Goal: Task Accomplishment & Management: Manage account settings

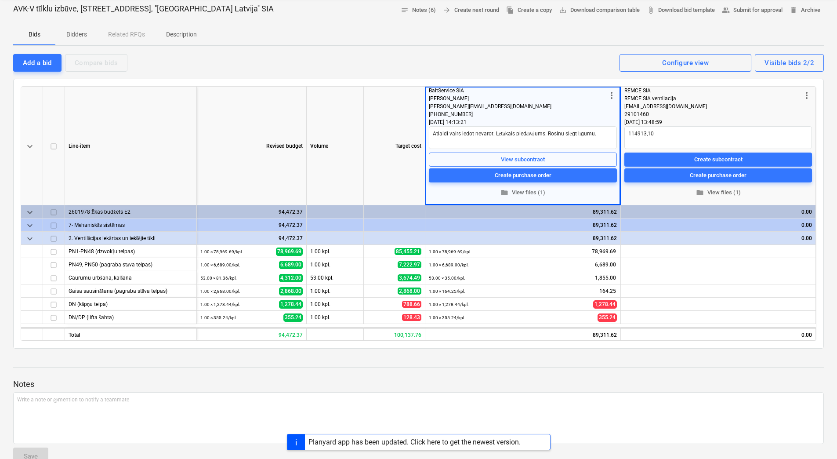
click at [279, 62] on div "Add a bid Compare bids Visible bids 2/2 Configure view" at bounding box center [418, 62] width 811 height 18
type textarea "x"
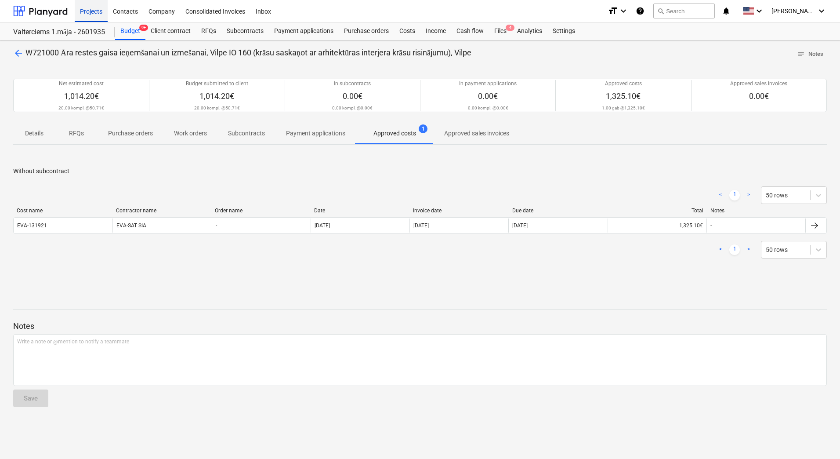
click at [91, 11] on div "Projects" at bounding box center [91, 11] width 33 height 22
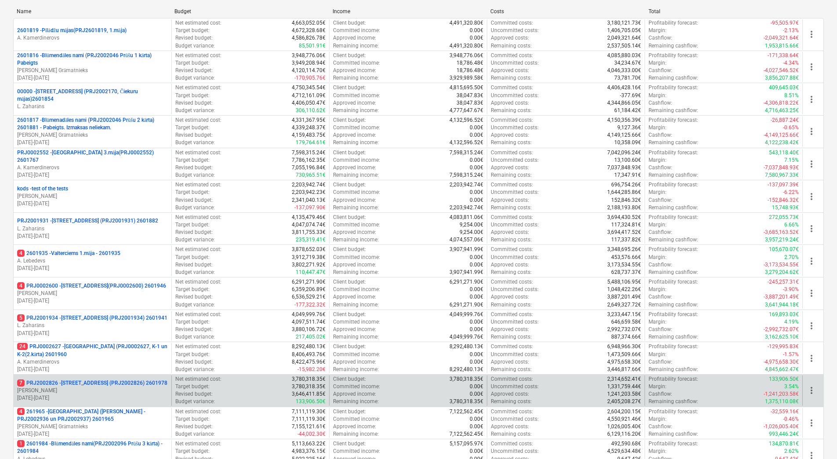
scroll to position [240, 0]
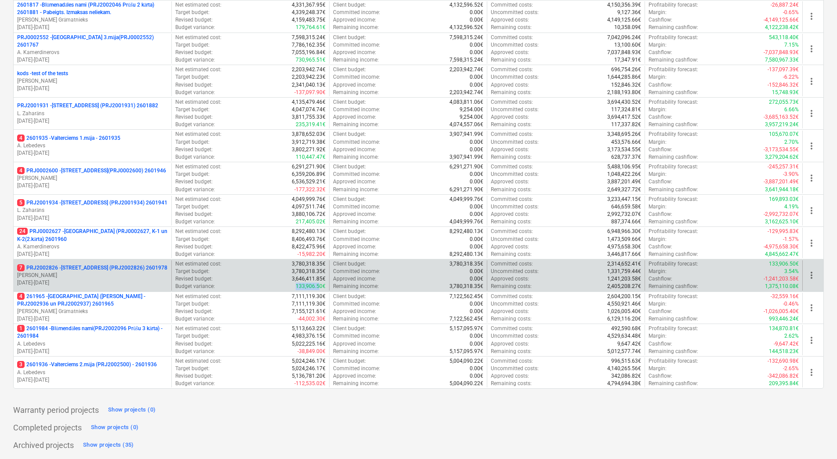
drag, startPoint x: 298, startPoint y: 286, endPoint x: 319, endPoint y: 285, distance: 21.5
click at [319, 285] on p "133,906.50€" at bounding box center [311, 286] width 30 height 7
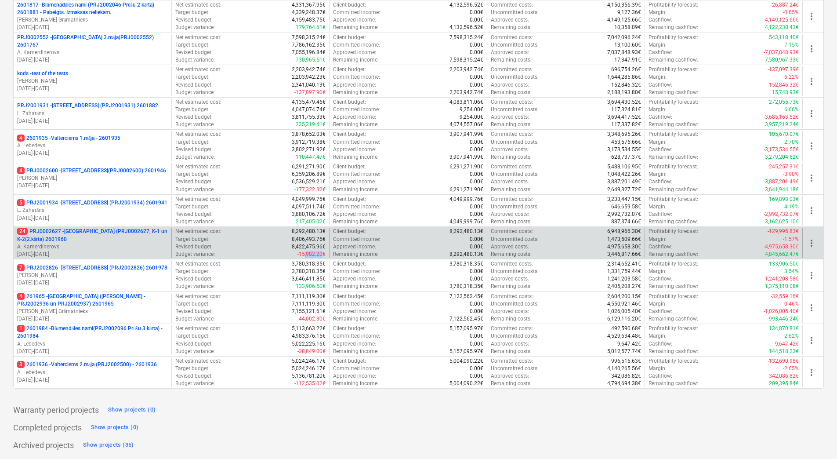
drag, startPoint x: 319, startPoint y: 285, endPoint x: 321, endPoint y: 251, distance: 33.9
click at [321, 251] on p "-15,982.20€" at bounding box center [312, 253] width 28 height 7
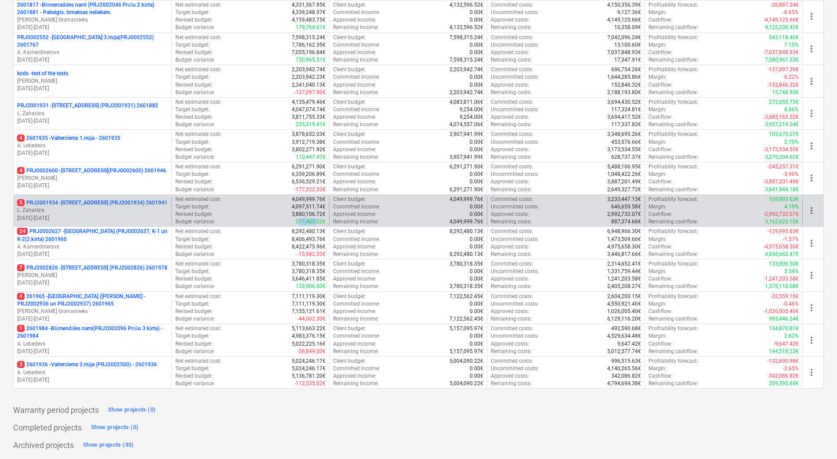
drag, startPoint x: 321, startPoint y: 251, endPoint x: 318, endPoint y: 219, distance: 32.7
click at [318, 219] on p "217,405.02€" at bounding box center [311, 221] width 30 height 7
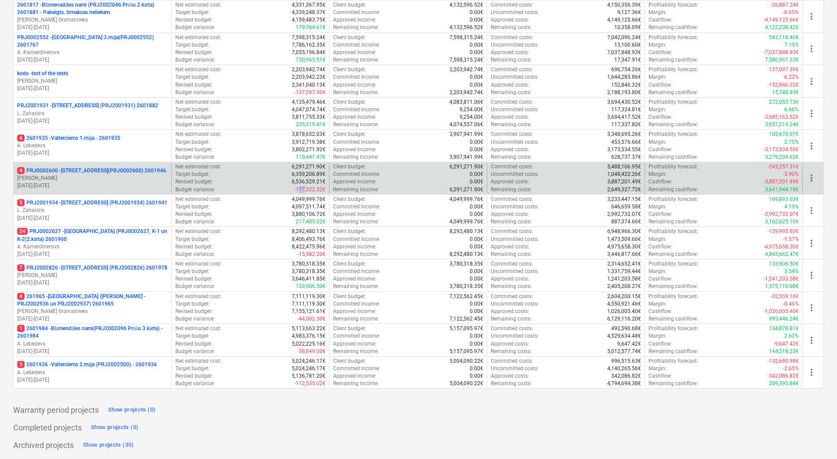
drag, startPoint x: 318, startPoint y: 219, endPoint x: 305, endPoint y: 188, distance: 33.5
click at [305, 188] on p "-177,322.32€" at bounding box center [309, 189] width 31 height 7
drag, startPoint x: 305, startPoint y: 188, endPoint x: 303, endPoint y: 178, distance: 9.8
click at [303, 178] on p "6,536,529.21€" at bounding box center [309, 181] width 34 height 7
click at [134, 169] on p "4 PRJ0002600 - [STREET_ADDRESS](PRJ0002600) 2601946" at bounding box center [91, 170] width 149 height 7
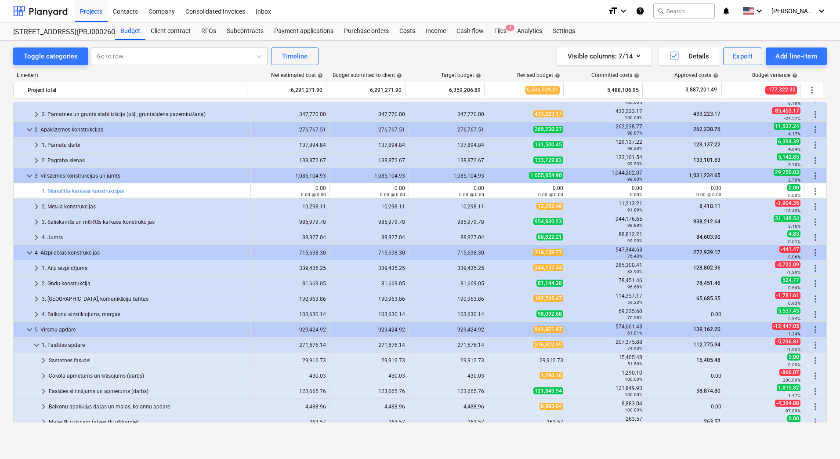
scroll to position [174, 0]
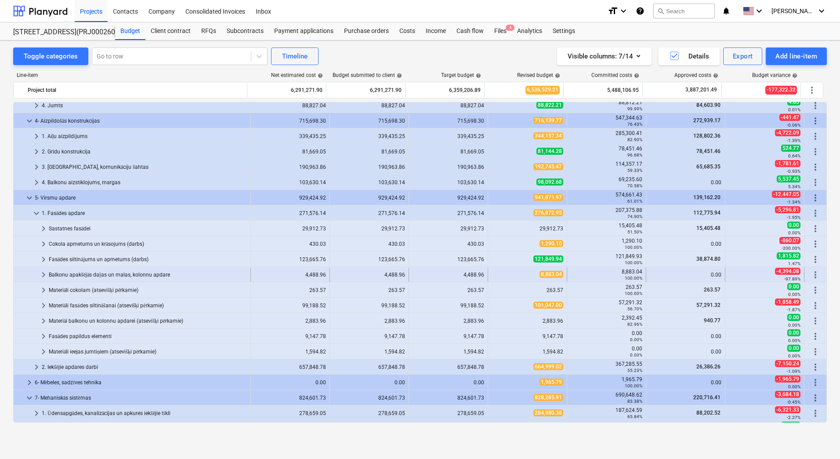
click at [135, 275] on div "Balkonu apakšējās daļas un malas, kolonnu apdare" at bounding box center [148, 275] width 198 height 14
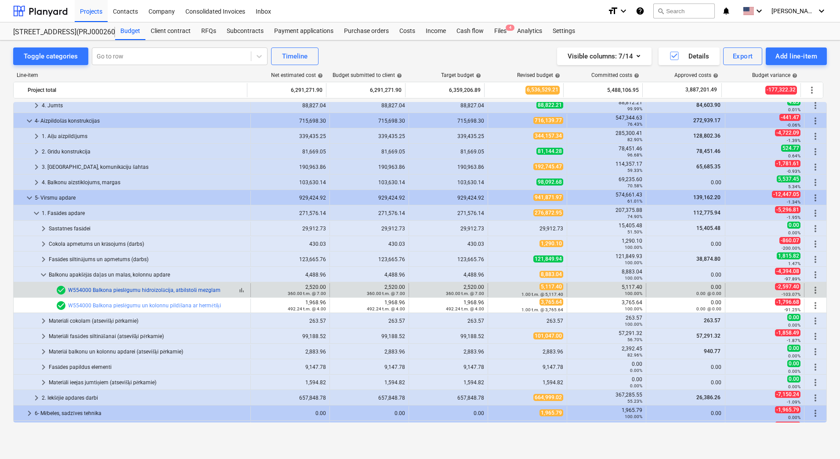
click at [124, 288] on link "W554000 Balkona pieslēgumu hidroizolācija, atbilstoši mezglam" at bounding box center [144, 290] width 152 height 6
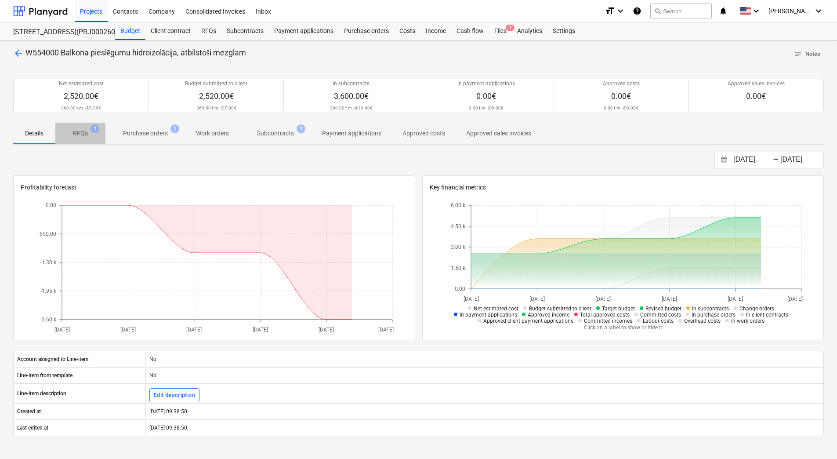
click at [79, 132] on p "RFQs" at bounding box center [80, 133] width 15 height 9
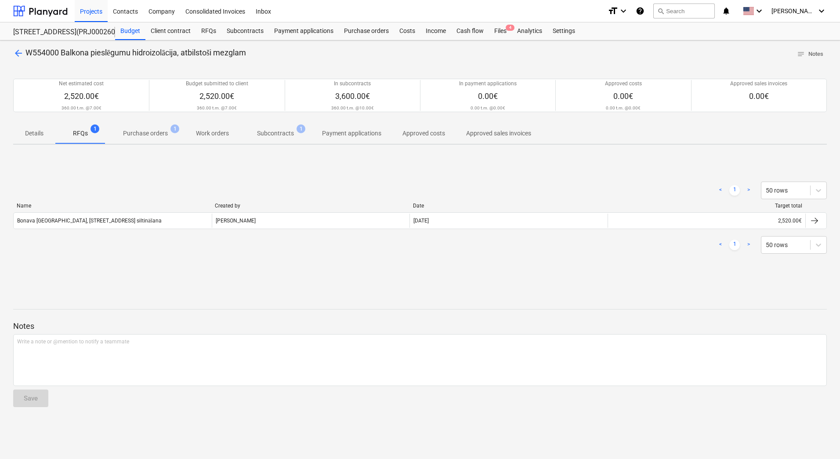
click at [290, 134] on p "Subcontracts" at bounding box center [275, 133] width 37 height 9
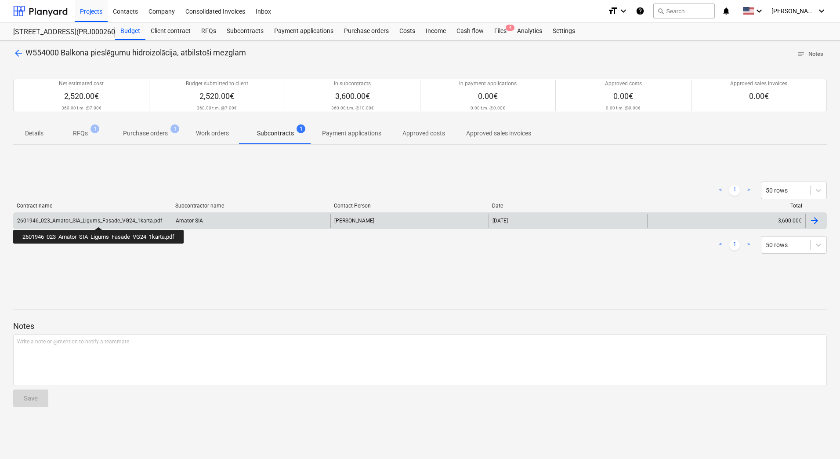
click at [100, 219] on div "2601946_023_Amator_SIA_Ligums_Fasade_VG24_1karta.pdf" at bounding box center [89, 221] width 145 height 6
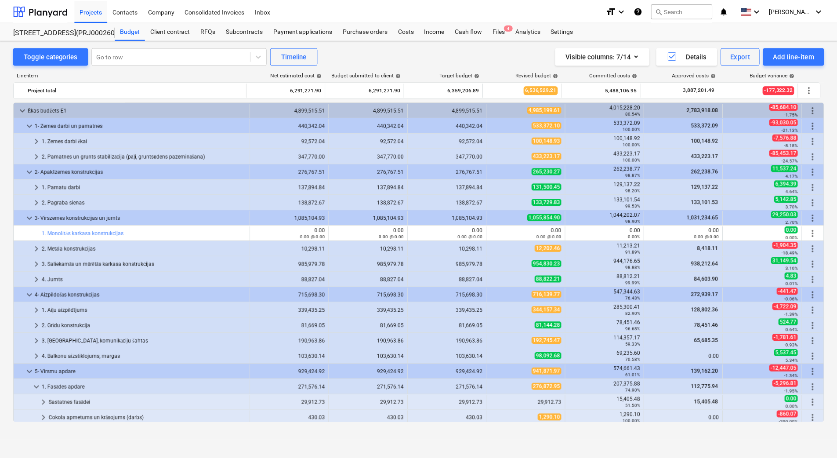
scroll to position [174, 0]
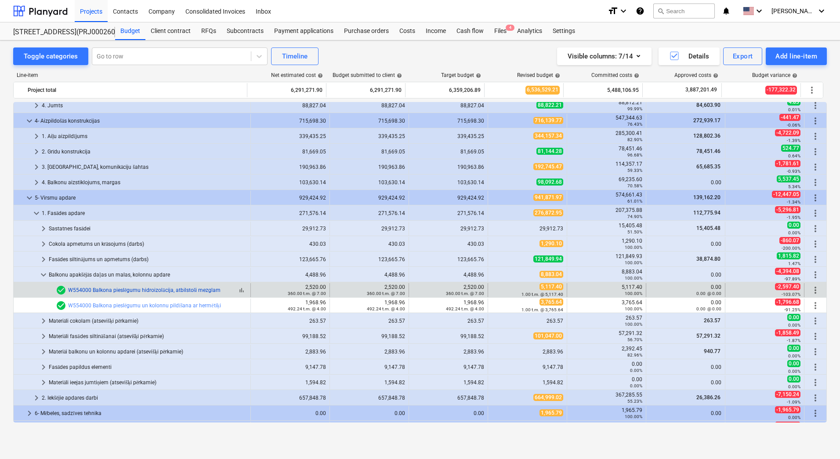
click at [138, 292] on link "W554000 Balkona pieslēgumu hidroizolācija, atbilstoši mezglam" at bounding box center [144, 290] width 152 height 6
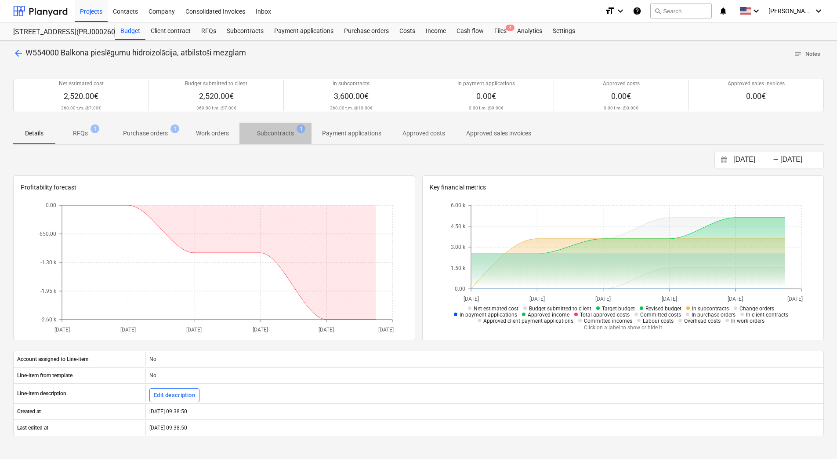
click at [282, 134] on p "Subcontracts" at bounding box center [275, 133] width 37 height 9
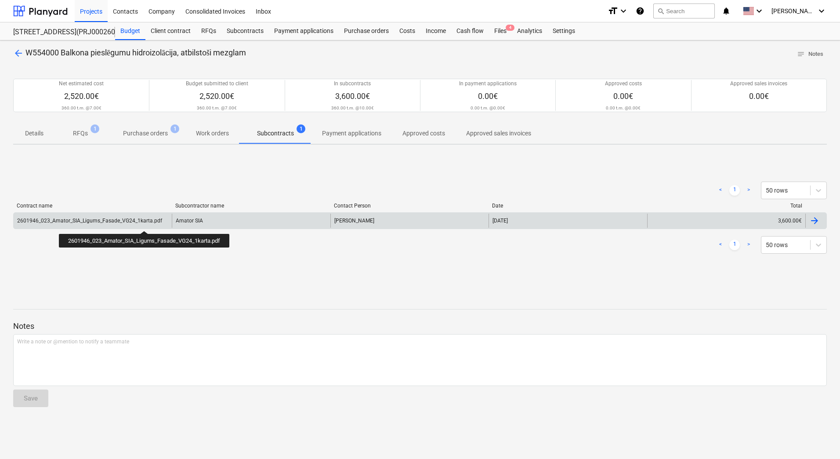
click at [145, 223] on div "2601946_023_Amator_SIA_Ligums_Fasade_VG24_1karta.pdf" at bounding box center [89, 221] width 145 height 6
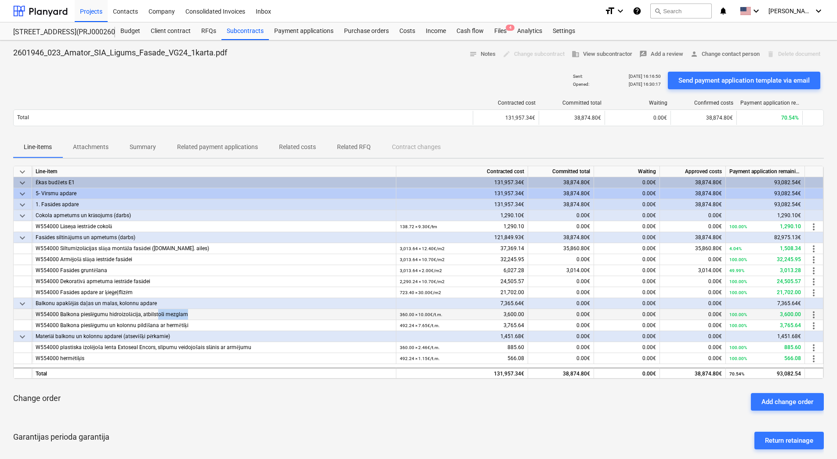
drag, startPoint x: 157, startPoint y: 316, endPoint x: 186, endPoint y: 313, distance: 28.7
click at [186, 313] on div "W554000 Balkona pieslēgumu hidroizolācija, atbilstoši mezglam" at bounding box center [214, 314] width 357 height 11
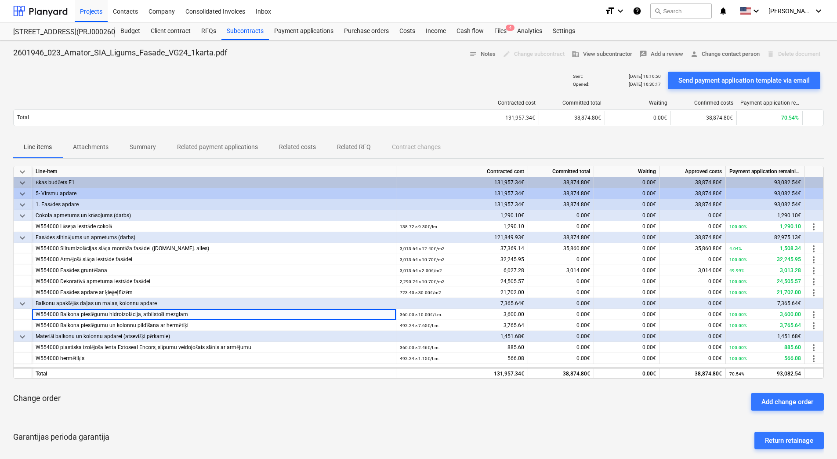
click at [305, 79] on div "Sent : [DATE] 16:16:50 Opened : [DATE] 16:30:17 Send payment application templa…" at bounding box center [418, 80] width 811 height 25
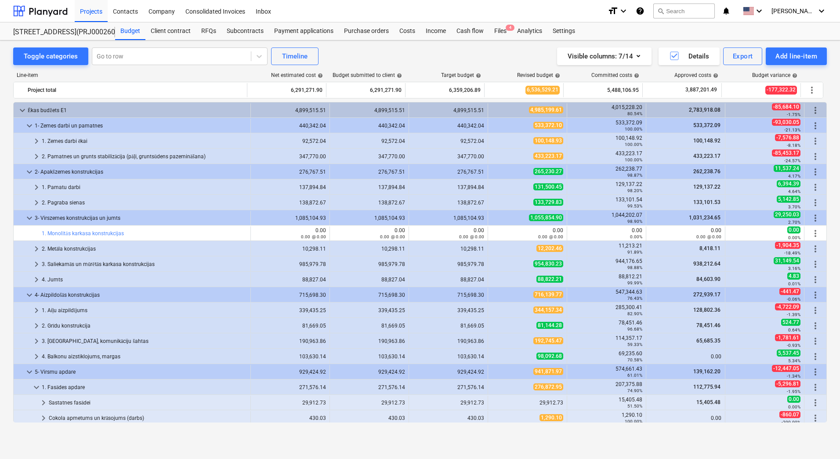
scroll to position [174, 0]
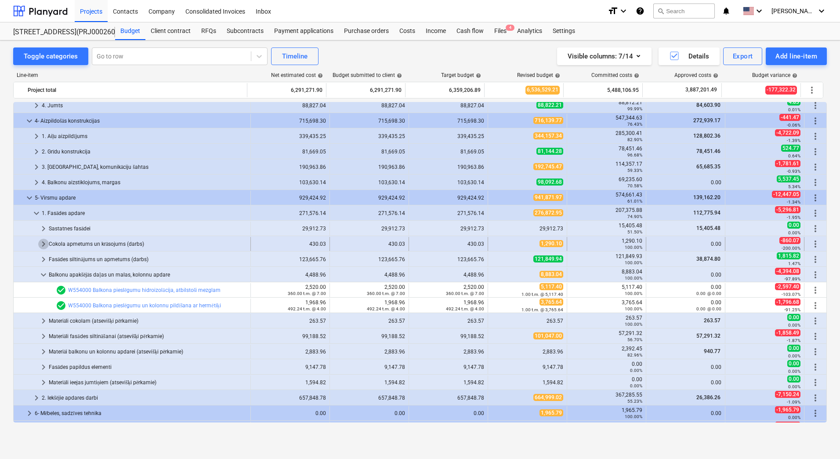
click at [44, 243] on span "keyboard_arrow_right" at bounding box center [43, 244] width 11 height 11
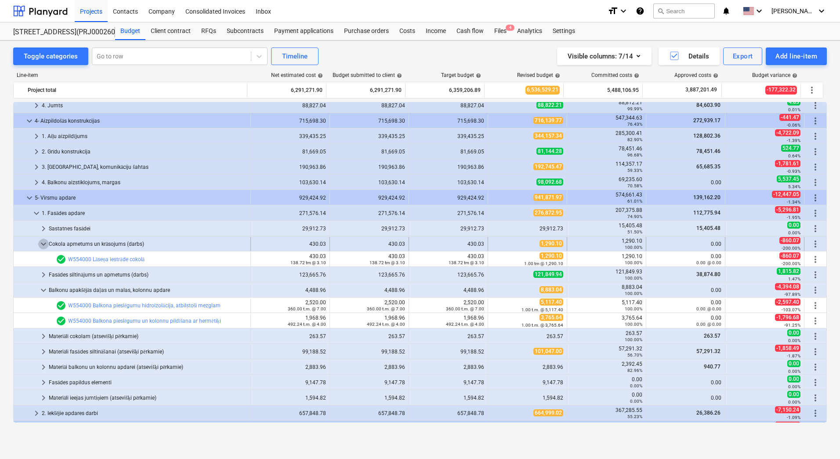
click at [44, 244] on span "keyboard_arrow_down" at bounding box center [43, 244] width 11 height 11
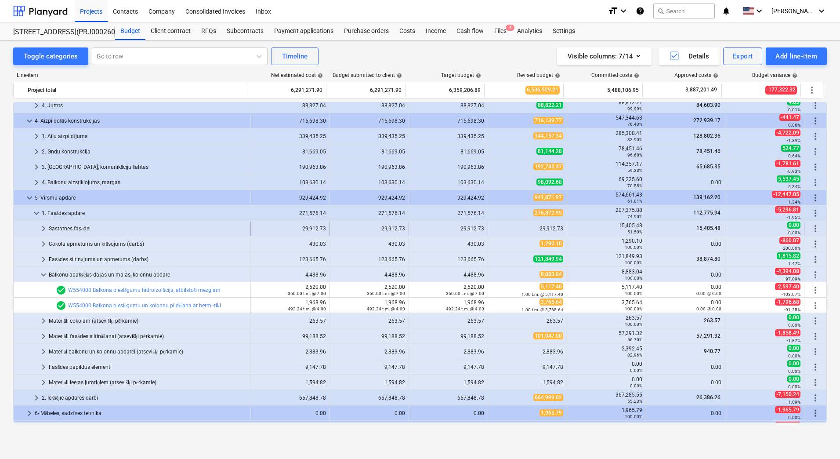
click at [44, 229] on span "keyboard_arrow_right" at bounding box center [43, 228] width 11 height 11
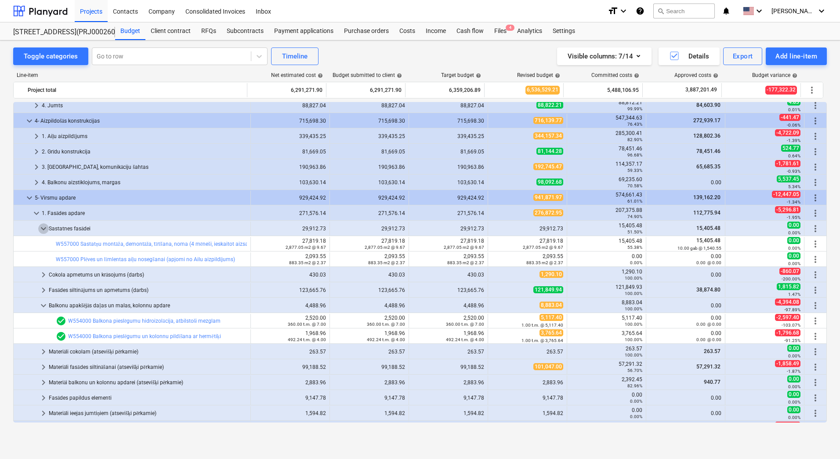
click at [44, 229] on span "keyboard_arrow_down" at bounding box center [43, 228] width 11 height 11
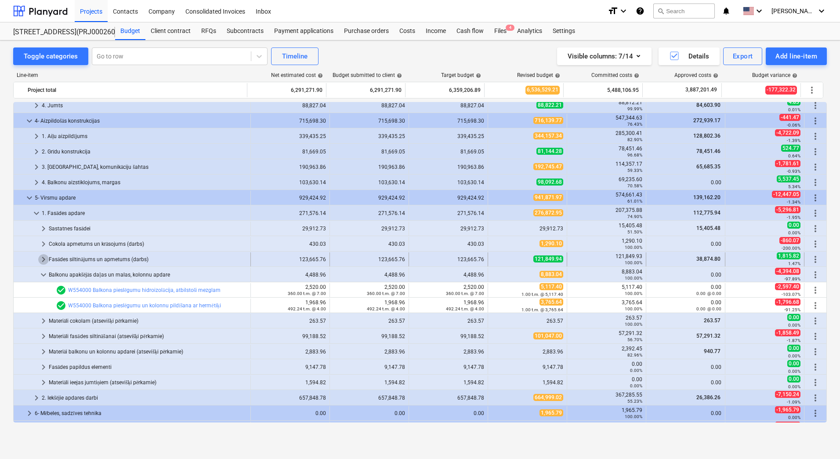
click at [44, 258] on span "keyboard_arrow_right" at bounding box center [43, 259] width 11 height 11
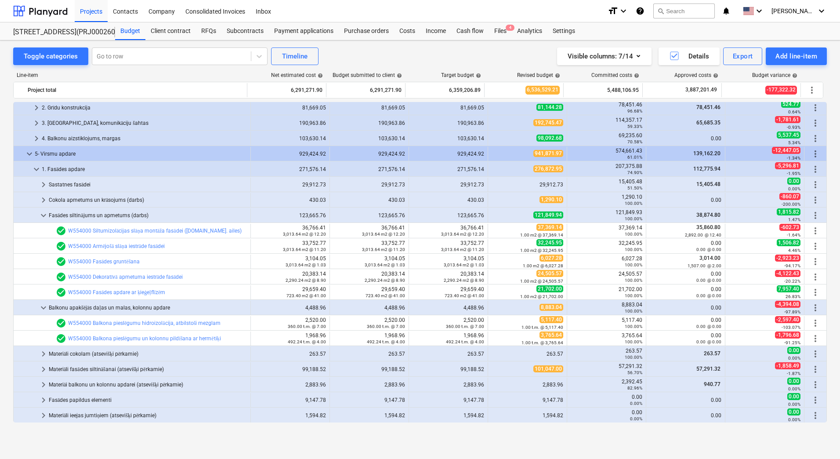
scroll to position [262, 0]
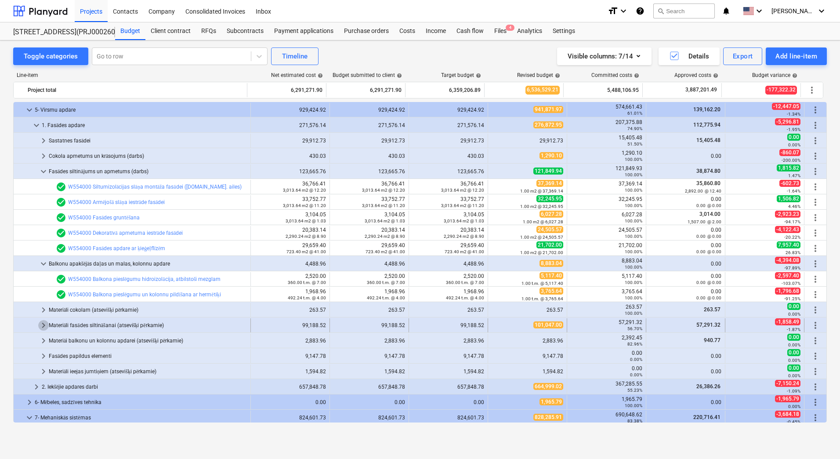
click at [41, 323] on span "keyboard_arrow_right" at bounding box center [43, 325] width 11 height 11
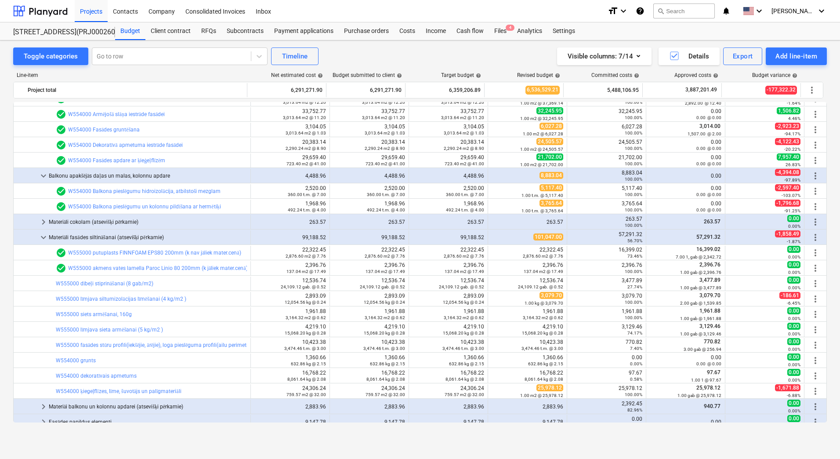
scroll to position [394, 0]
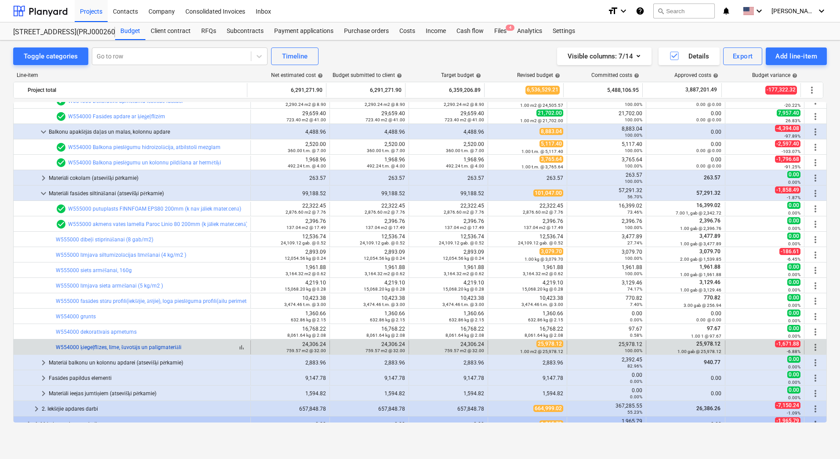
click at [125, 345] on link "W554000 ķiegeļflīzes, līme, šuvotājs un palīgmateriāli" at bounding box center [119, 347] width 126 height 6
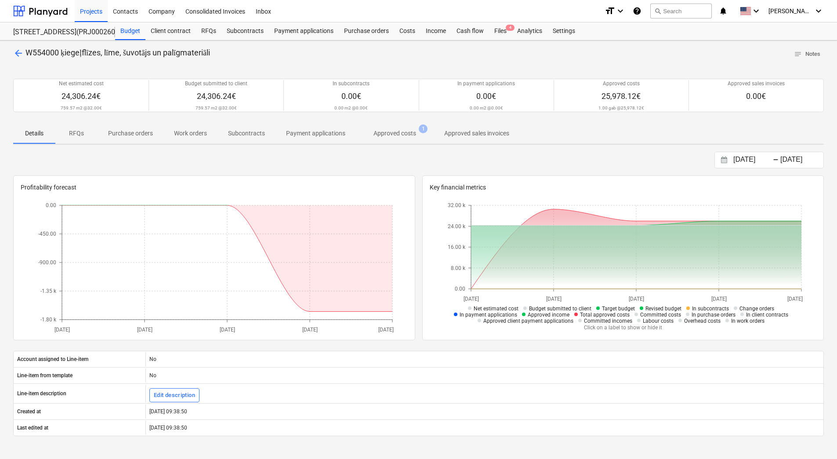
click at [391, 137] on p "Approved costs" at bounding box center [395, 133] width 43 height 9
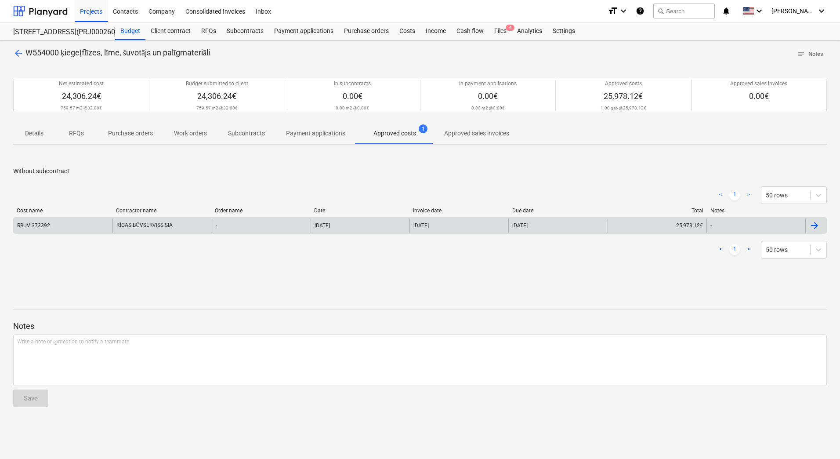
click at [44, 227] on div "RBUV 373392" at bounding box center [33, 225] width 33 height 6
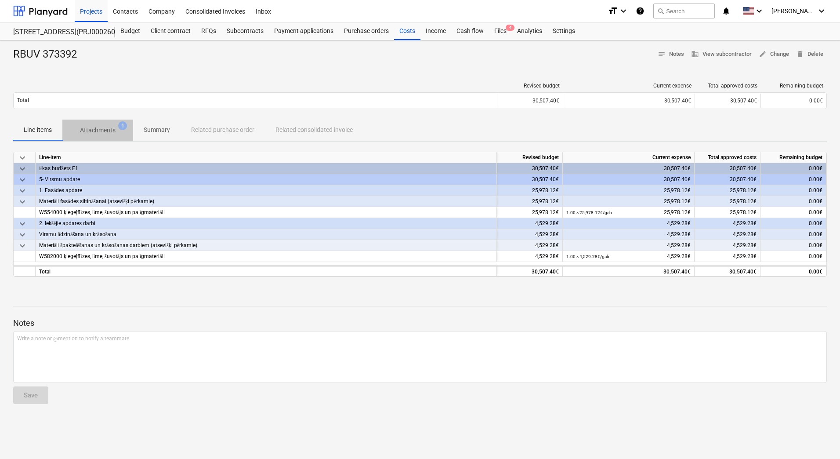
click at [99, 127] on p "Attachments" at bounding box center [98, 130] width 36 height 9
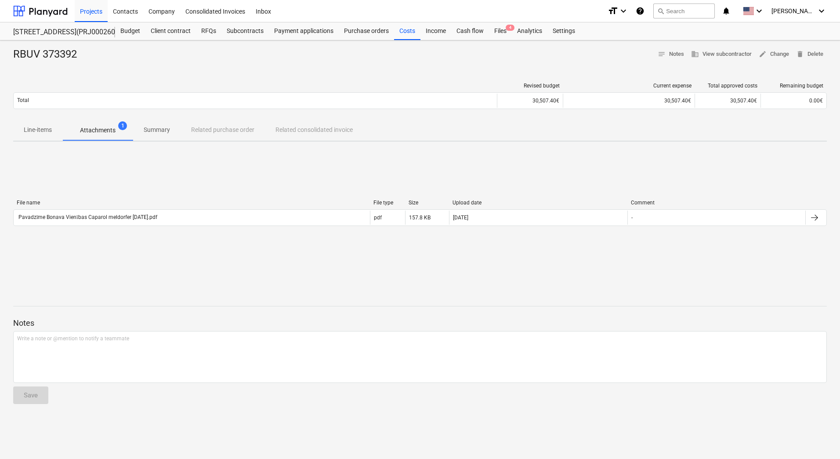
click at [99, 227] on div "File name File type Size Upload date Comment Pavadzīme Bonava Vienības Caparol …" at bounding box center [420, 215] width 814 height 30
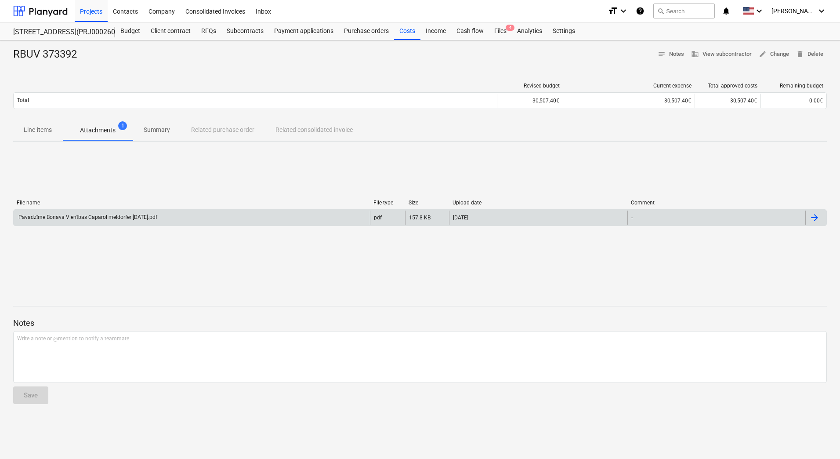
click at [101, 220] on div "Pavadzīme Bonava Vienības Caparol meldorfer [DATE].pdf" at bounding box center [87, 217] width 140 height 7
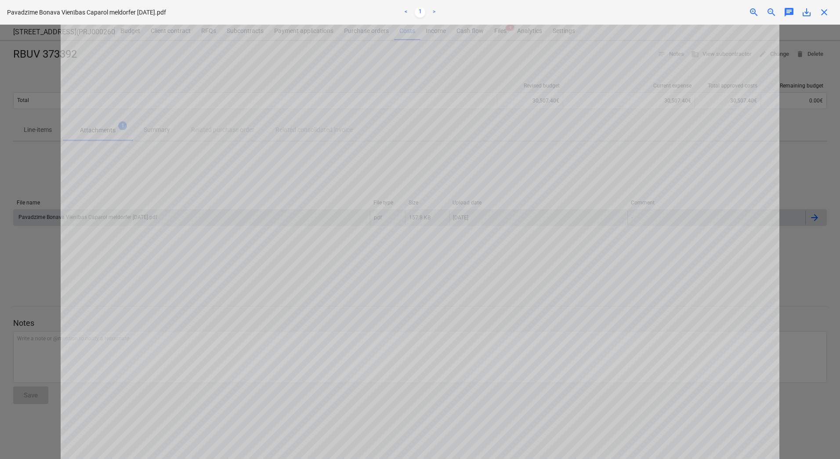
scroll to position [220, 0]
drag, startPoint x: 21, startPoint y: 55, endPoint x: 20, endPoint y: 18, distance: 37.8
click at [21, 55] on div at bounding box center [420, 242] width 840 height 434
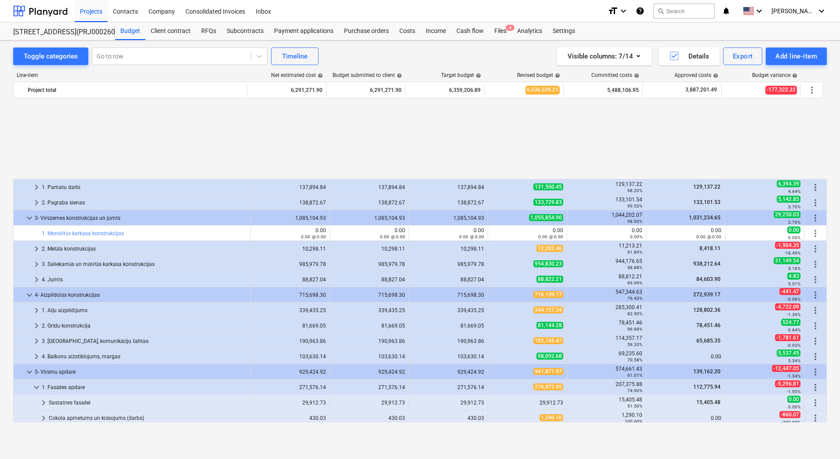
scroll to position [394, 0]
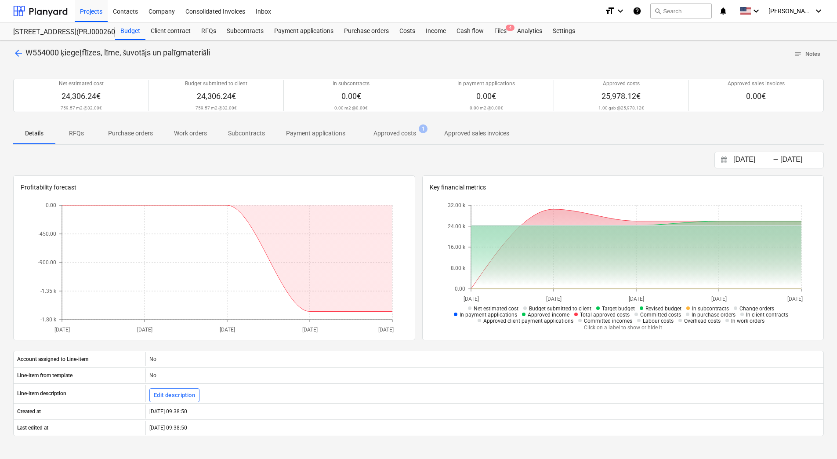
click at [392, 135] on p "Approved costs" at bounding box center [395, 133] width 43 height 9
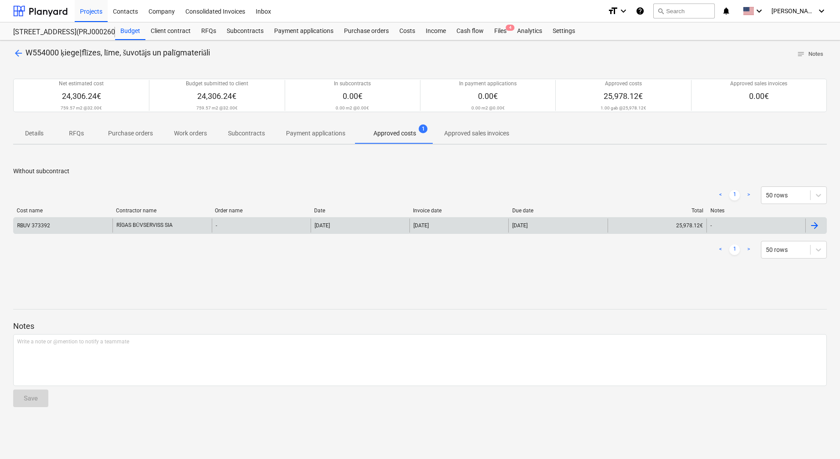
click at [114, 228] on div "RĪGAS BŪVSERVISS SIA" at bounding box center [162, 225] width 99 height 14
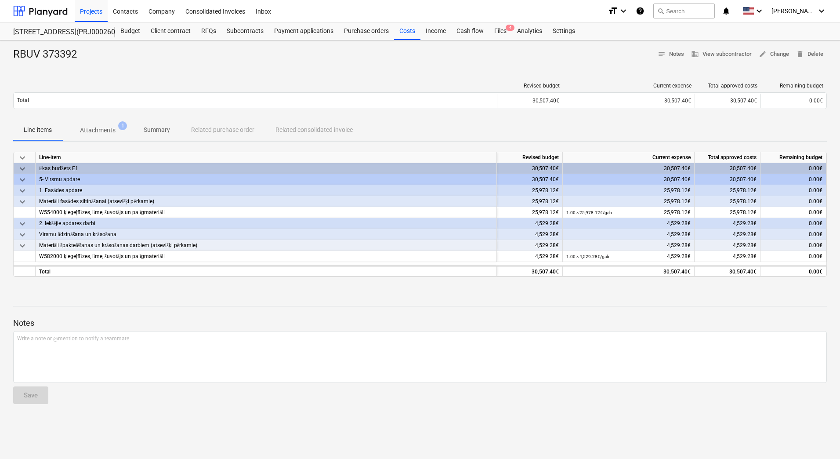
click at [103, 125] on span "Attachments 1" at bounding box center [97, 130] width 71 height 16
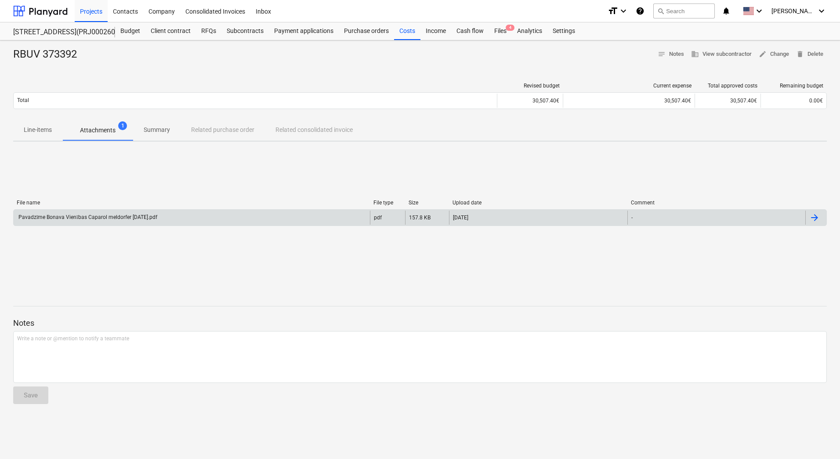
click at [136, 217] on div "Pavadzīme Bonava Vienības Caparol meldorfer [DATE].pdf" at bounding box center [87, 217] width 140 height 7
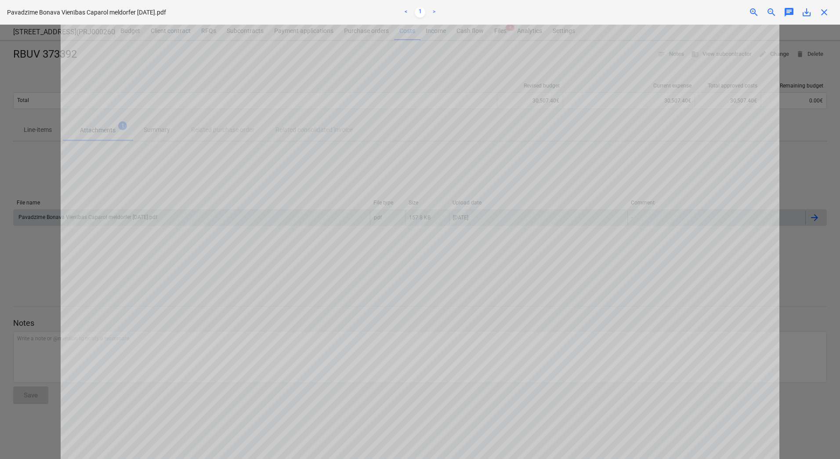
scroll to position [220, 0]
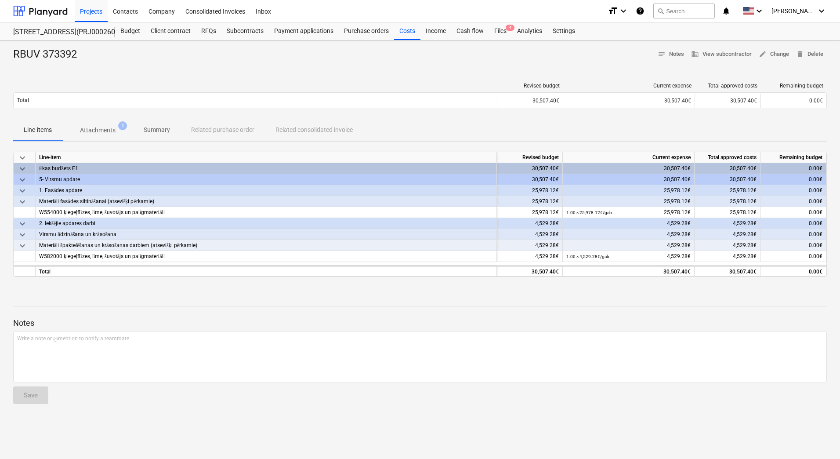
click at [230, 65] on div at bounding box center [420, 65] width 814 height 7
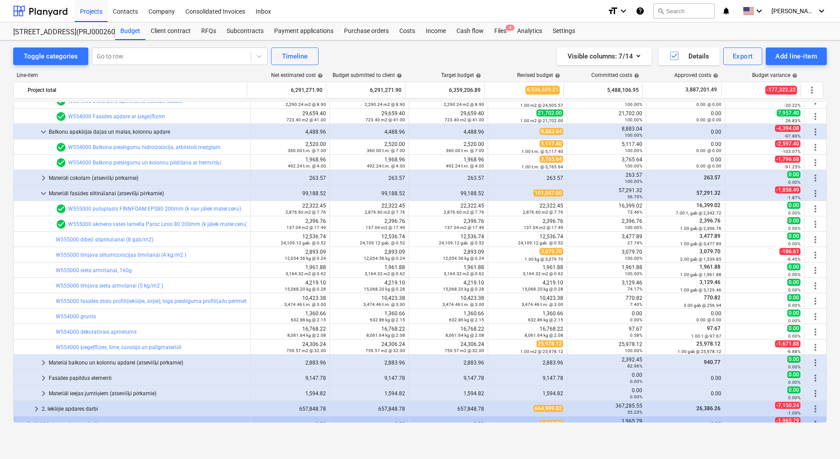
scroll to position [218, 0]
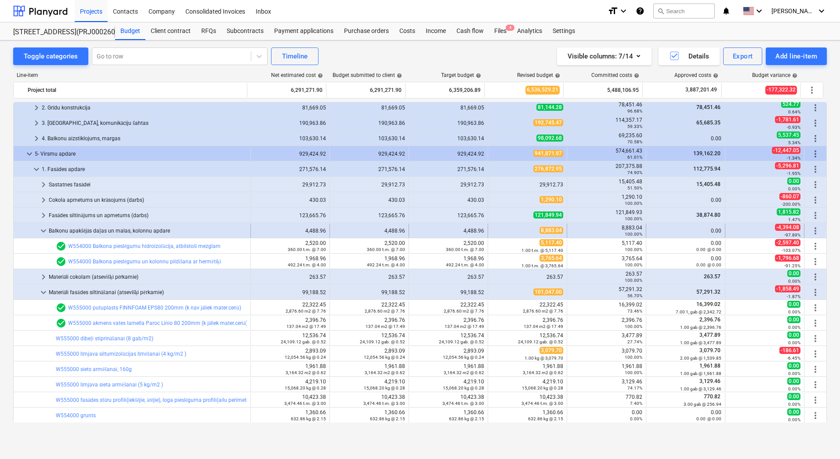
click at [41, 230] on span "keyboard_arrow_down" at bounding box center [43, 230] width 11 height 11
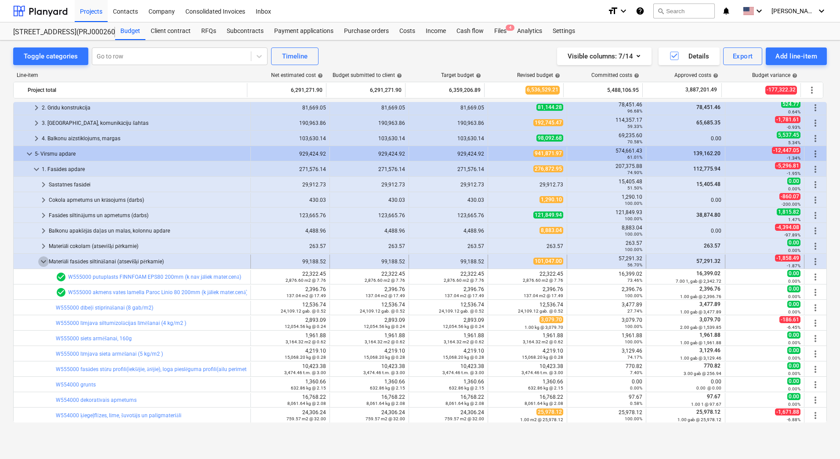
click at [44, 259] on span "keyboard_arrow_down" at bounding box center [43, 261] width 11 height 11
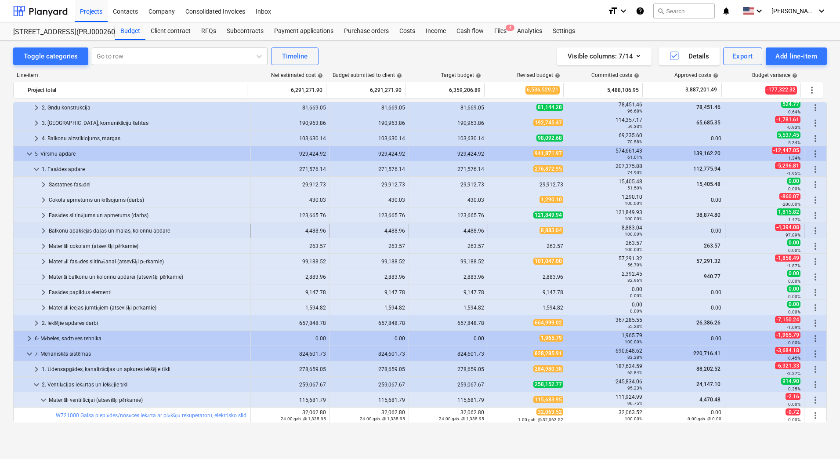
click at [547, 233] on span "8,883.04" at bounding box center [552, 230] width 24 height 7
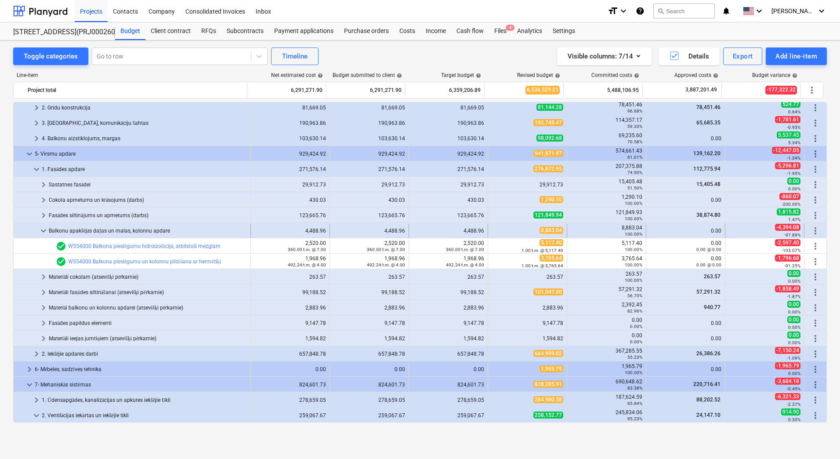
click at [533, 231] on div "8,883.04" at bounding box center [528, 230] width 72 height 7
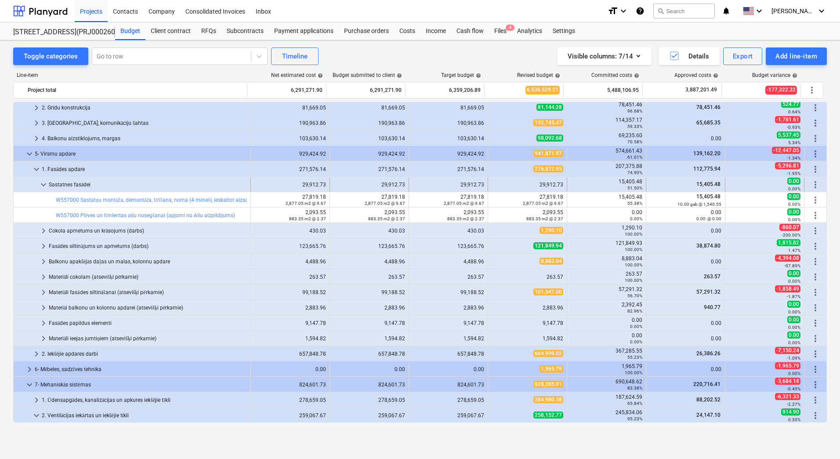
click at [83, 188] on div "Sastatnes fasādei" at bounding box center [148, 185] width 198 height 14
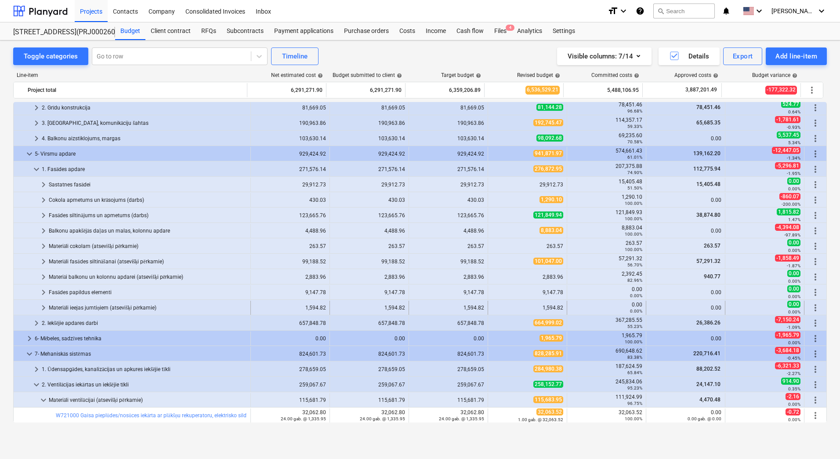
click at [142, 306] on div "Materiāli ieejas jumtiņiem (atsevišķi pērkamie)" at bounding box center [148, 308] width 198 height 14
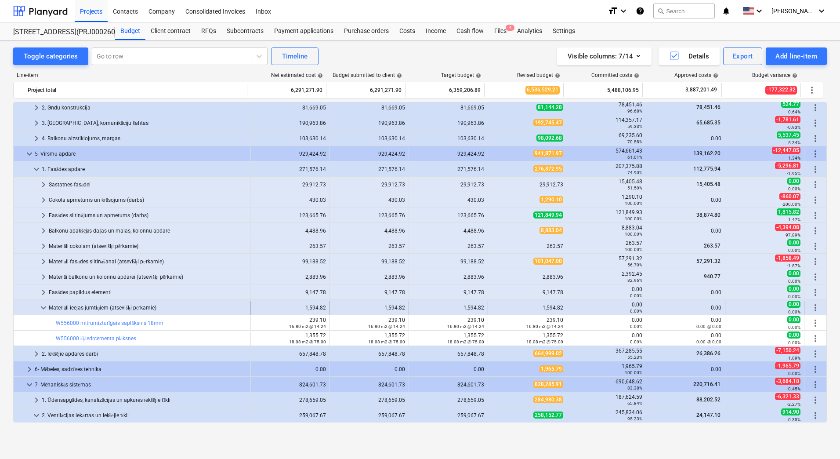
click at [152, 307] on div "Materiāli ieejas jumtiņiem (atsevišķi pērkamie)" at bounding box center [148, 308] width 198 height 14
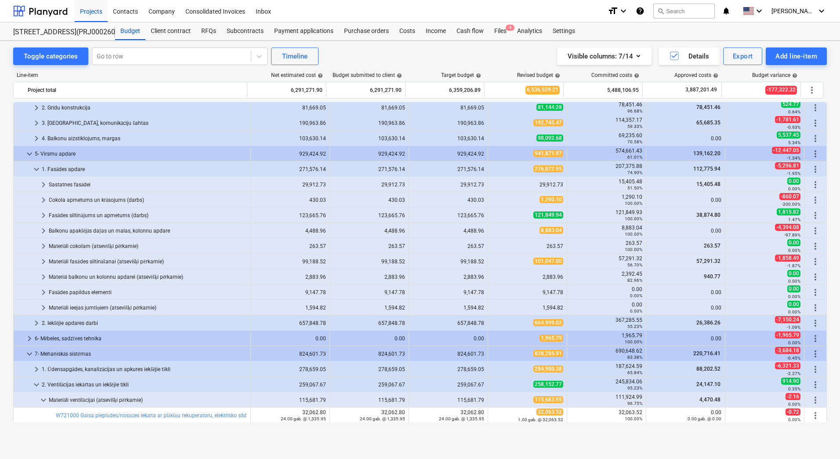
scroll to position [394, 0]
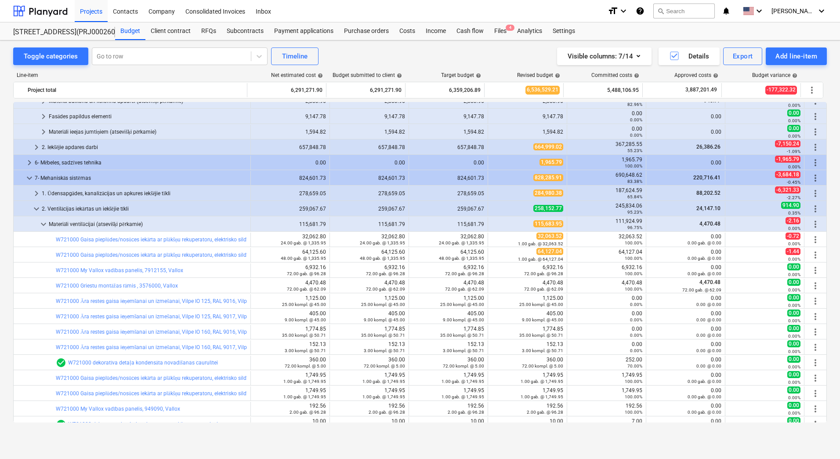
click at [3, 236] on div "Toggle categories Go to row Timeline Visible columns : 7/14 Details Export Add …" at bounding box center [420, 239] width 840 height 399
click at [2, 149] on div "Toggle categories Go to row Timeline Visible columns : 7/14 Details Export Add …" at bounding box center [420, 239] width 840 height 399
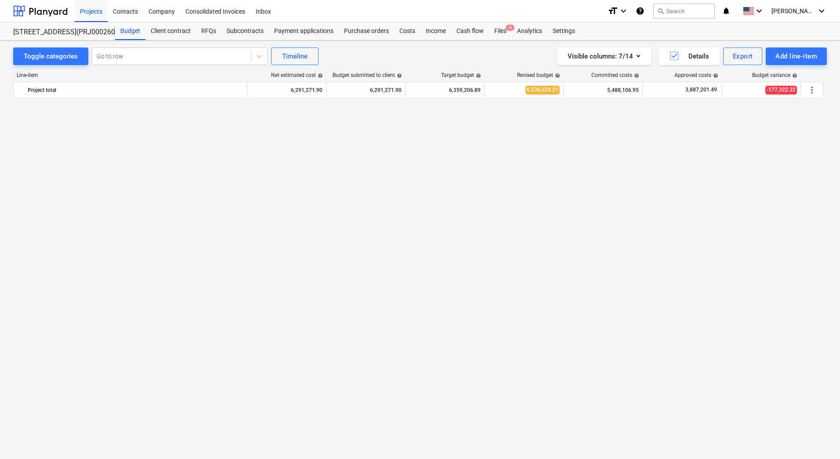
scroll to position [756, 0]
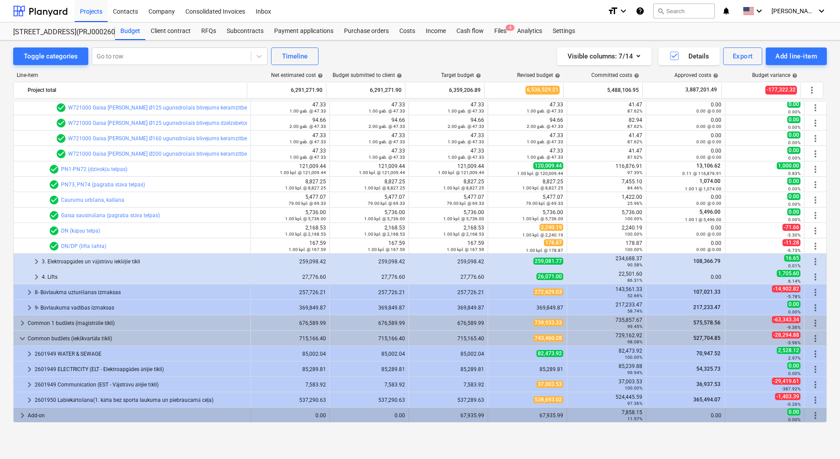
click at [183, 414] on div "Add-on" at bounding box center [137, 415] width 219 height 14
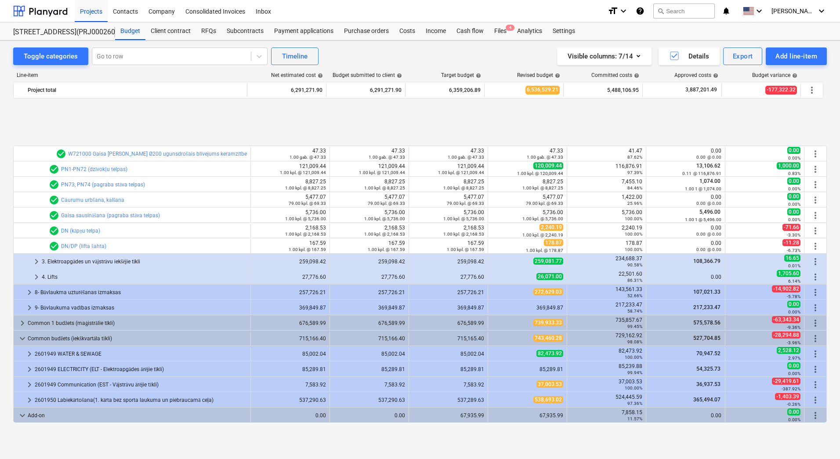
scroll to position [818, 0]
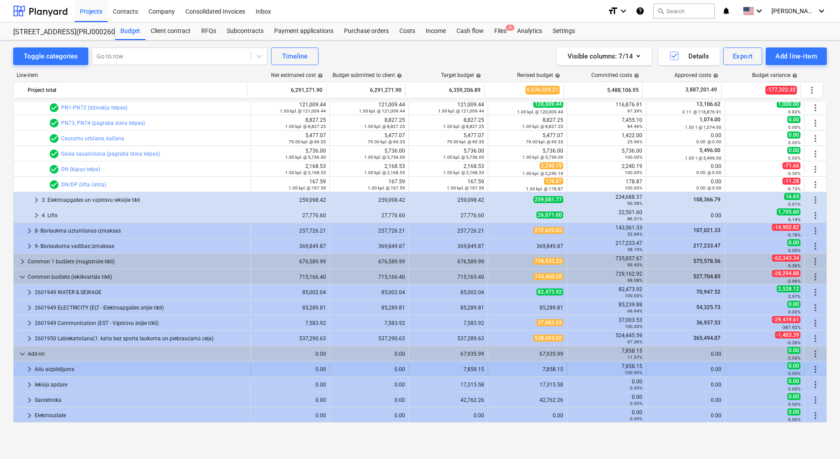
click at [196, 367] on div "Ailu aizpildījums" at bounding box center [141, 369] width 212 height 14
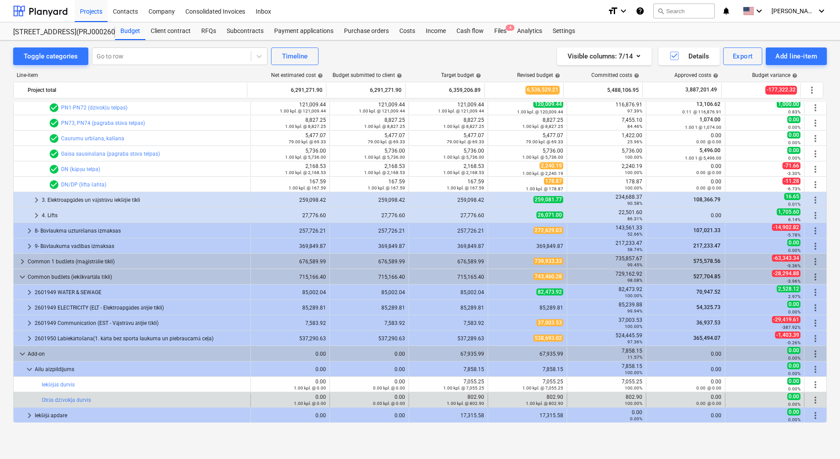
scroll to position [849, 0]
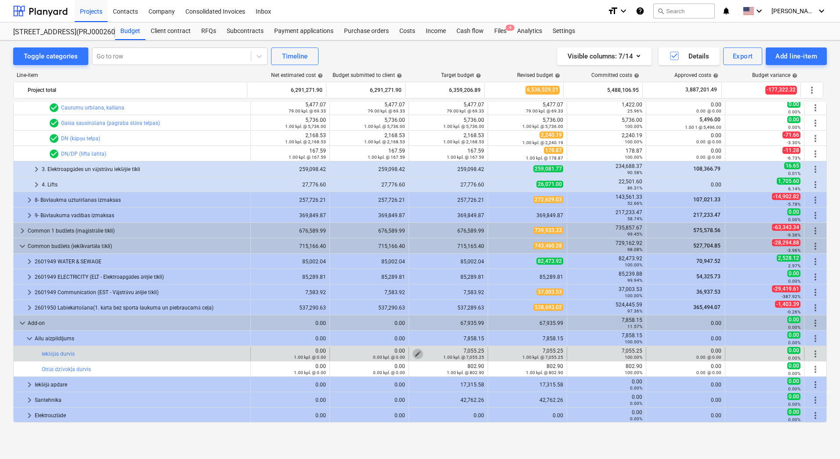
click at [415, 352] on span "edit" at bounding box center [417, 353] width 7 height 7
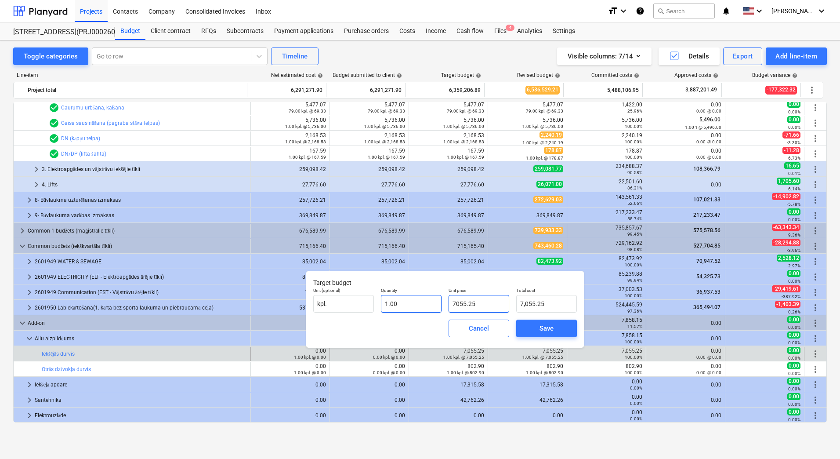
drag, startPoint x: 494, startPoint y: 306, endPoint x: 434, endPoint y: 303, distance: 60.3
click at [434, 303] on div "Unit (optional) kpl. Quantity 1.00 Unit price 7055.25 Total cost 7,055.25" at bounding box center [445, 300] width 271 height 32
type input "7"
type input "7.00"
type input "72"
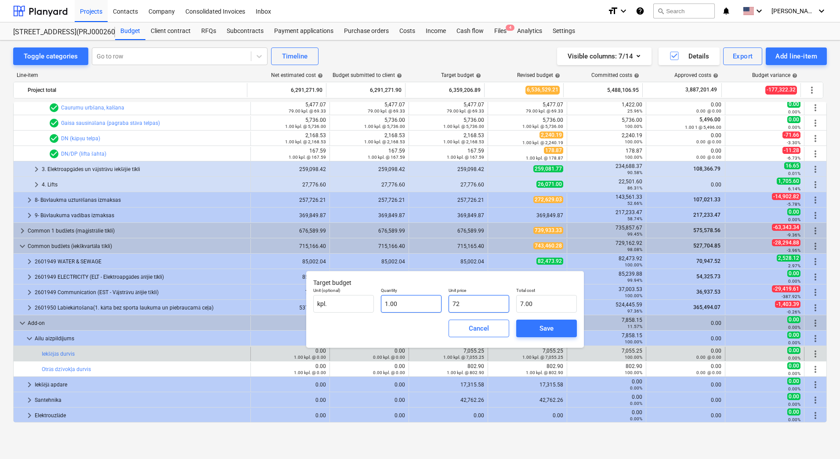
type input "72.00"
type input "727"
type input "727.00"
type input "7271"
type input "7,271.00"
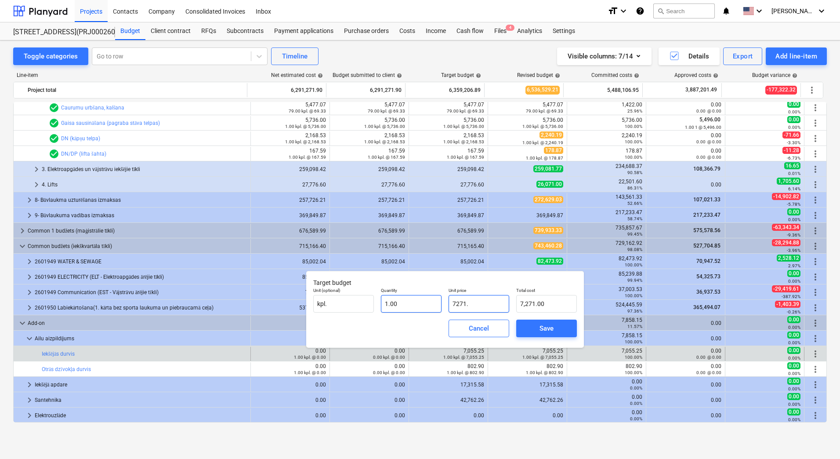
type input "7271.5"
type input "7,271.50"
type input "7271.55"
type input "7,271.55"
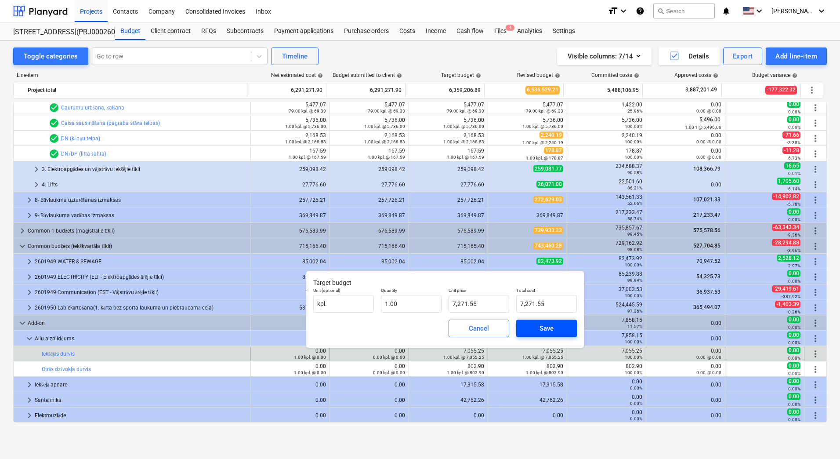
click at [541, 324] on div "Save" at bounding box center [547, 328] width 14 height 11
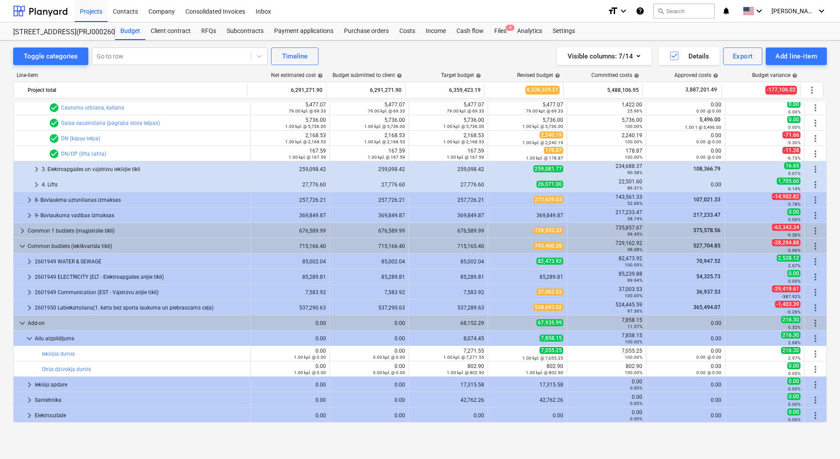
type input "1.00"
type input "7,271.55"
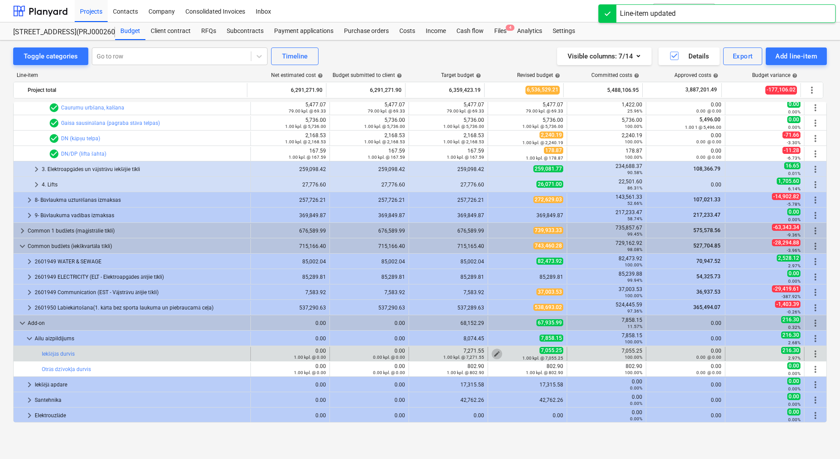
click at [496, 352] on span "edit" at bounding box center [497, 353] width 7 height 7
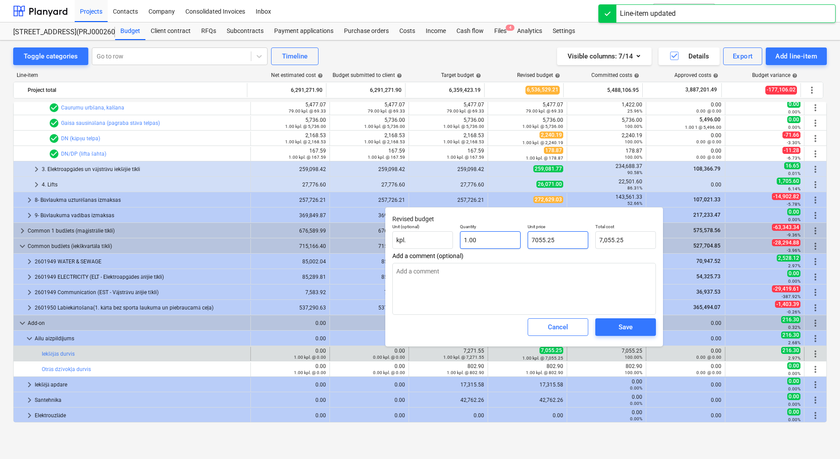
drag, startPoint x: 549, startPoint y: 239, endPoint x: 508, endPoint y: 237, distance: 40.5
click at [508, 237] on div "Unit (optional) kpl. Quantity 1.00 Unit price 7055.25 Total cost 7,055.25" at bounding box center [524, 236] width 271 height 32
paste input "271.5"
type input "7271.55"
type textarea "x"
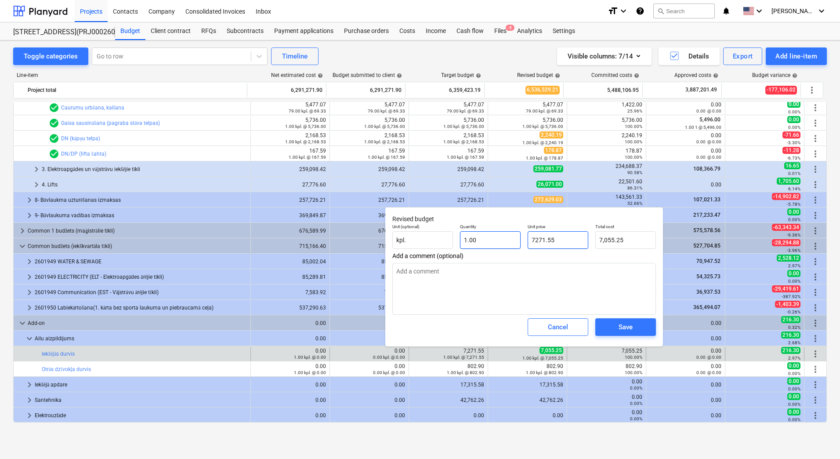
type input "7,271.55"
click at [616, 327] on span "Save" at bounding box center [626, 326] width 40 height 11
type textarea "x"
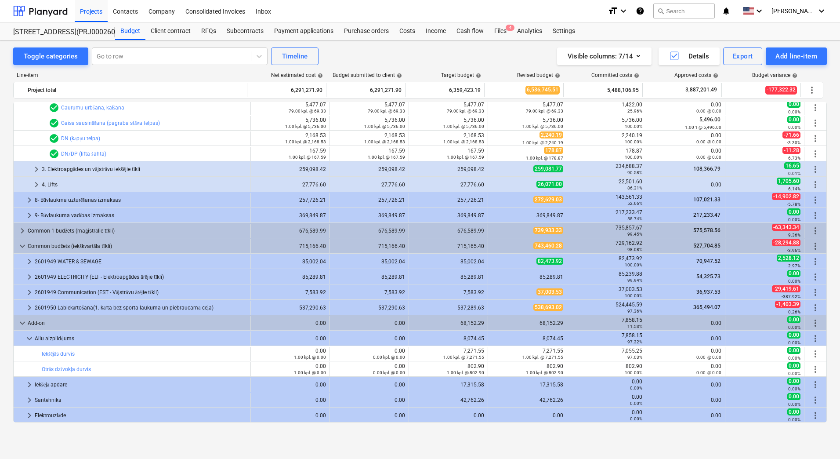
click at [7, 141] on div "Toggle categories Go to row Timeline Visible columns : 7/14 Details Export Add …" at bounding box center [420, 239] width 840 height 399
drag, startPoint x: 6, startPoint y: 201, endPoint x: 0, endPoint y: 200, distance: 5.8
click at [6, 201] on div "Toggle categories Go to row Timeline Visible columns : 7/14 Details Export Add …" at bounding box center [420, 239] width 840 height 399
click at [38, 168] on span "keyboard_arrow_right" at bounding box center [36, 169] width 11 height 11
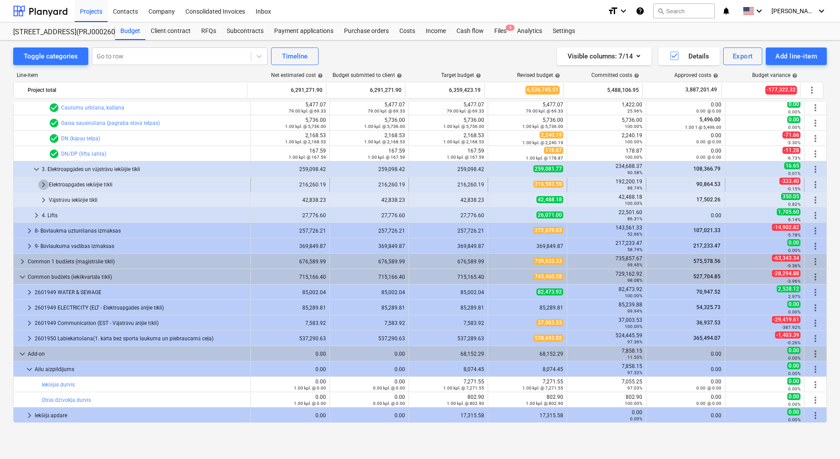
click at [43, 183] on span "keyboard_arrow_right" at bounding box center [43, 184] width 11 height 11
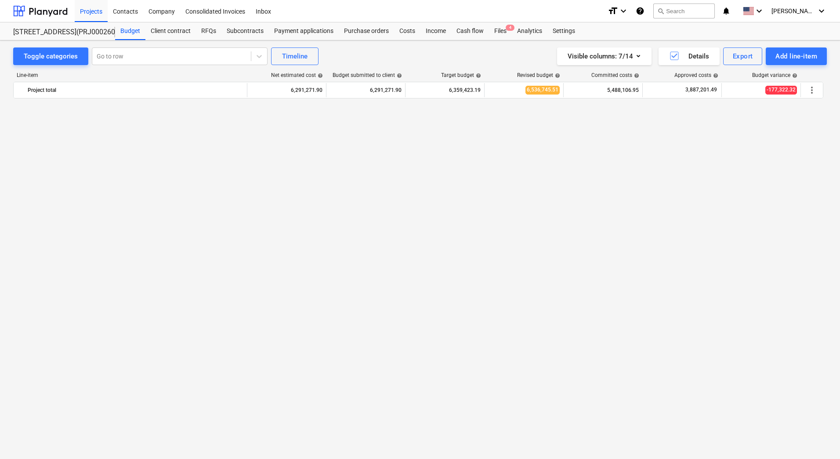
scroll to position [849, 0]
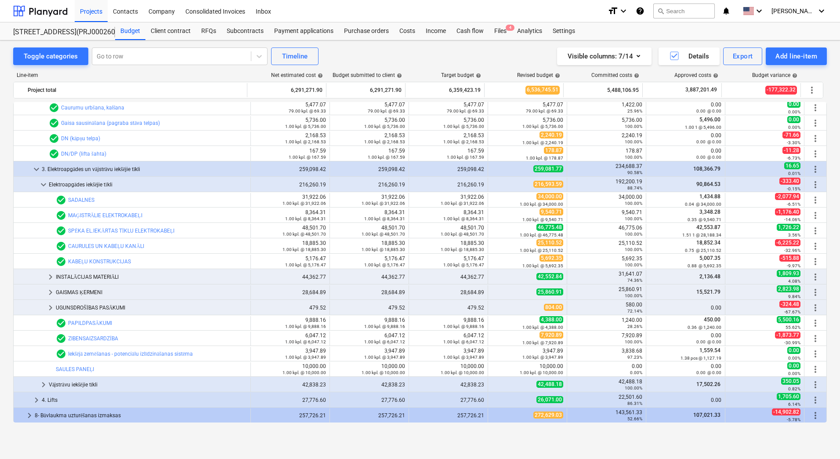
drag, startPoint x: 388, startPoint y: 62, endPoint x: 653, endPoint y: 53, distance: 265.1
click at [653, 53] on div "Toggle categories Go to row Timeline Visible columns : 7/14 Details Export Add …" at bounding box center [420, 56] width 814 height 18
drag, startPoint x: 654, startPoint y: 53, endPoint x: 524, endPoint y: 54, distance: 130.1
click at [525, 54] on div "Visible columns : 7/14 Details Export Add line-item" at bounding box center [633, 56] width 388 height 18
click at [524, 54] on div "Visible columns : 7/14 Details Export Add line-item" at bounding box center [633, 56] width 388 height 18
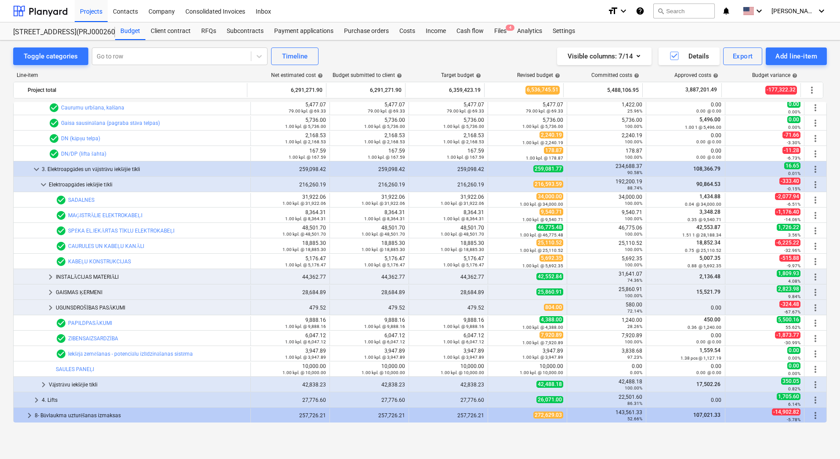
click at [441, 62] on div "Visible columns : 7/14 Details Export Add line-item" at bounding box center [633, 56] width 388 height 18
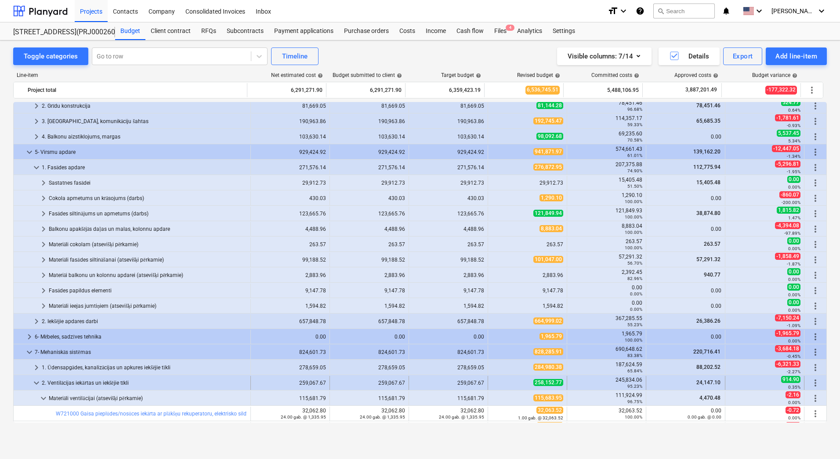
scroll to position [352, 0]
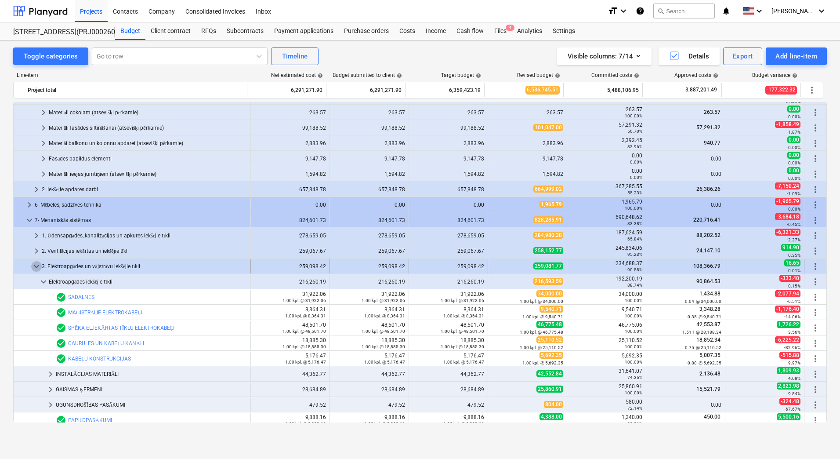
click at [36, 265] on span "keyboard_arrow_down" at bounding box center [36, 266] width 11 height 11
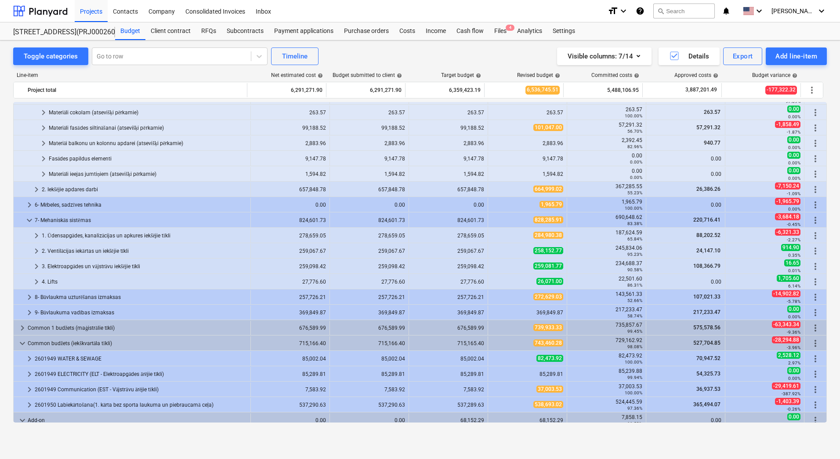
drag, startPoint x: 9, startPoint y: 284, endPoint x: 1, endPoint y: 287, distance: 8.6
click at [9, 284] on div "Toggle categories Go to row Timeline Visible columns : 7/14 Details Export Add …" at bounding box center [420, 239] width 840 height 399
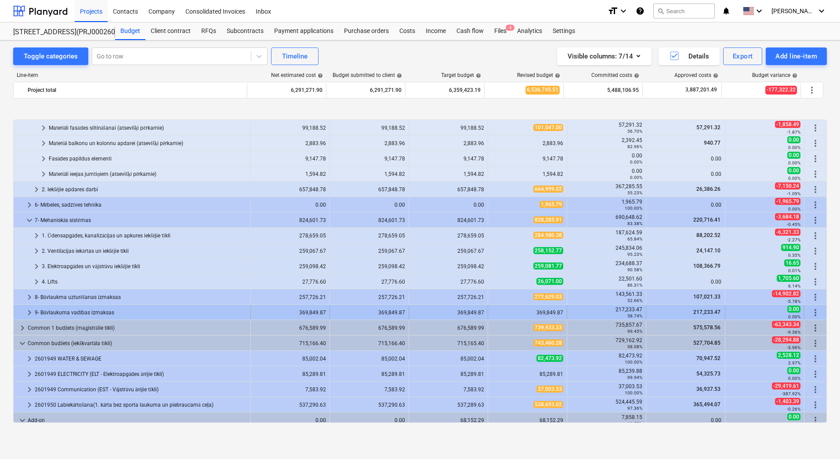
scroll to position [396, 0]
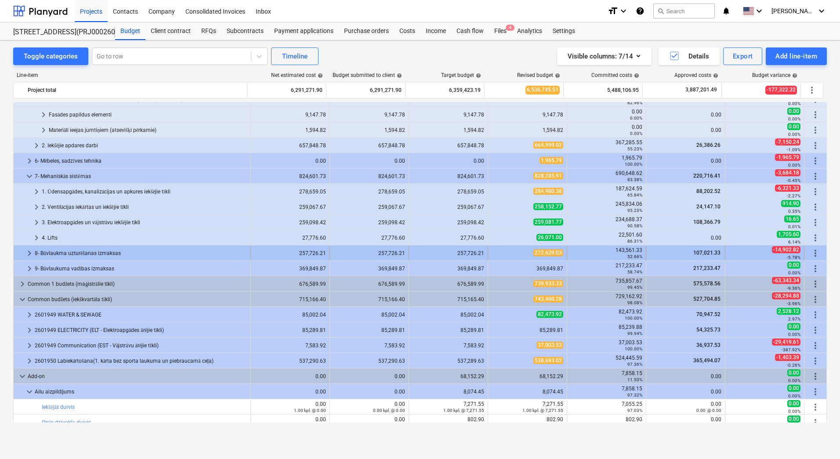
click at [221, 255] on div "8- Būvlaukma uzturēšanas izmaksas" at bounding box center [141, 253] width 212 height 14
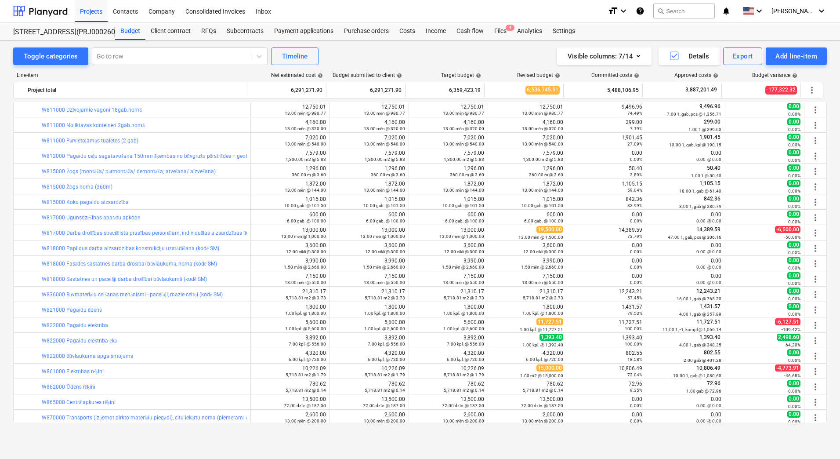
scroll to position [615, 0]
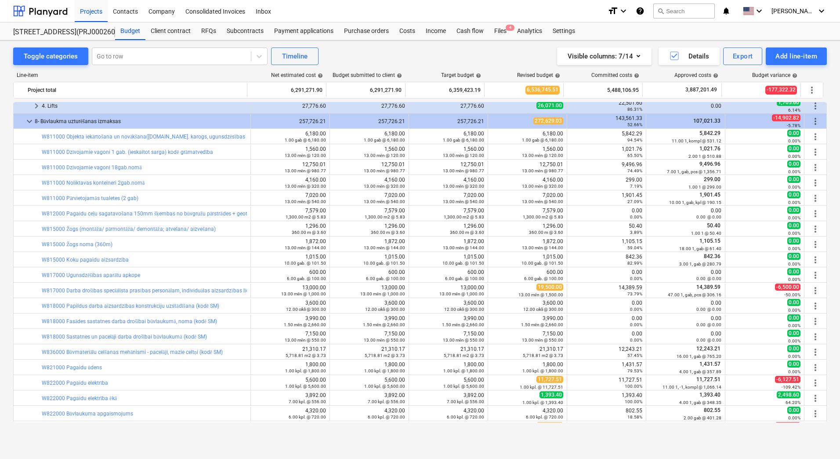
drag, startPoint x: 88, startPoint y: 123, endPoint x: 304, endPoint y: 221, distance: 236.4
click at [88, 123] on div "8- Būvlaukma uzturēšanas izmaksas" at bounding box center [141, 121] width 212 height 14
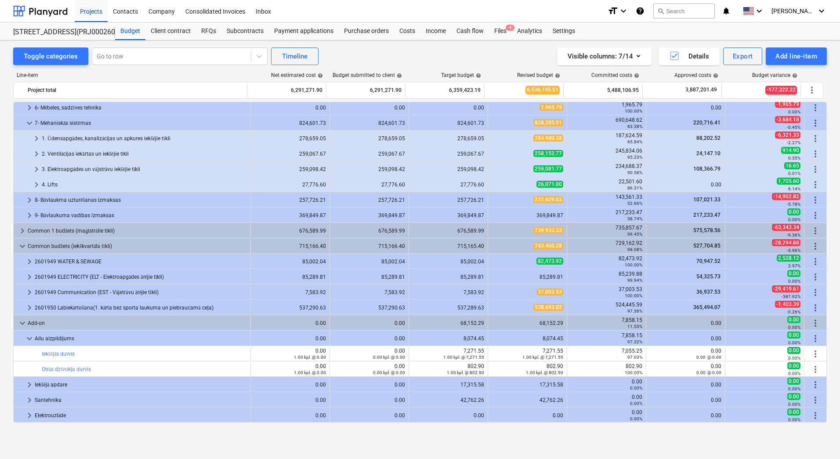
scroll to position [361, 0]
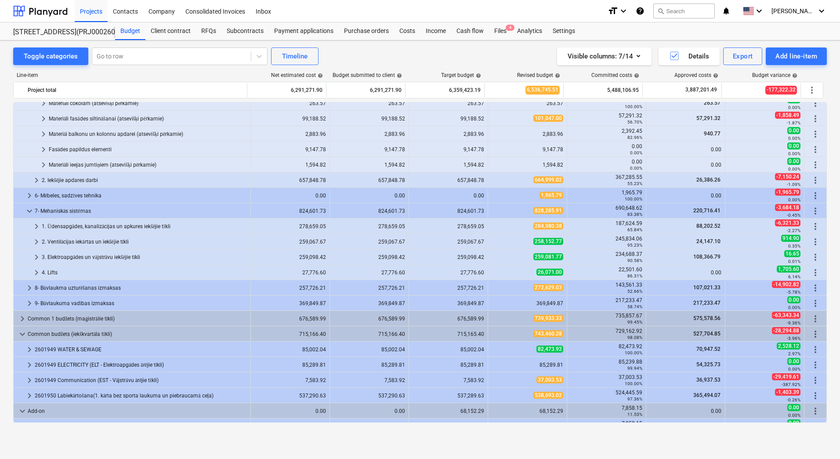
click at [218, 436] on div "Toggle categories Go to row Timeline Visible columns : 7/14 Details Export Add …" at bounding box center [420, 239] width 840 height 399
click at [0, 253] on div "Toggle categories Go to row Timeline Visible columns : 7/14 Details Export Add …" at bounding box center [420, 239] width 840 height 399
click at [438, 46] on div "Toggle categories Go to row Timeline Visible columns : 7/14 Details Export Add …" at bounding box center [420, 239] width 840 height 399
click at [30, 444] on div "Toggle categories Go to row Timeline Visible columns : 7/14 Details Export Add …" at bounding box center [420, 249] width 840 height 418
click at [7, 223] on div "Toggle categories Go to row Timeline Visible columns : 7/14 Details Export Add …" at bounding box center [420, 239] width 840 height 399
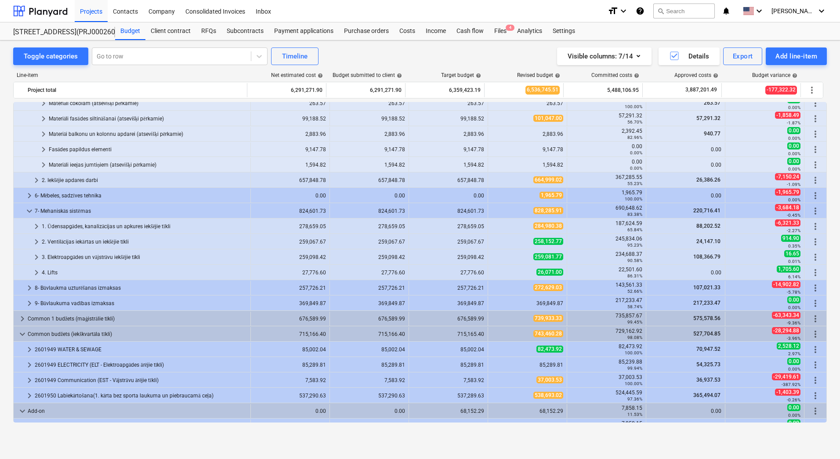
click at [9, 307] on div "Toggle categories Go to row Timeline Visible columns : 7/14 Details Export Add …" at bounding box center [420, 239] width 840 height 399
click at [10, 273] on div "Toggle categories Go to row Timeline Visible columns : 7/14 Details Export Add …" at bounding box center [420, 239] width 840 height 399
drag, startPoint x: 10, startPoint y: 273, endPoint x: 1, endPoint y: 280, distance: 11.3
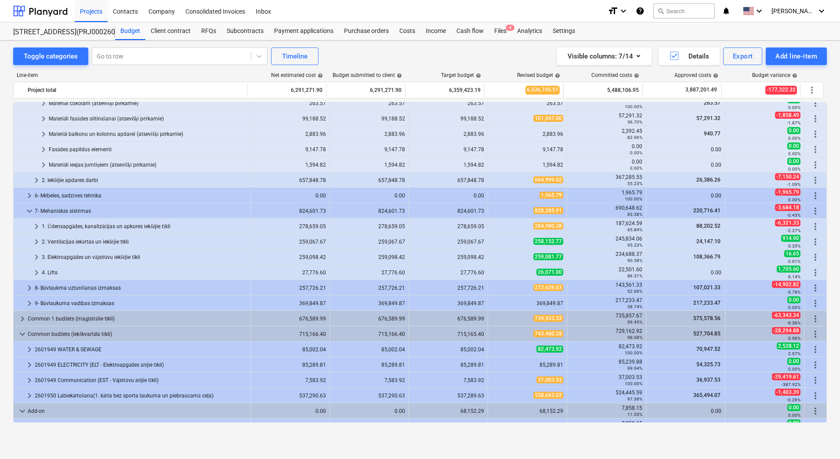
click at [1, 280] on div "Toggle categories Go to row Timeline Visible columns : 7/14 Details Export Add …" at bounding box center [420, 239] width 840 height 399
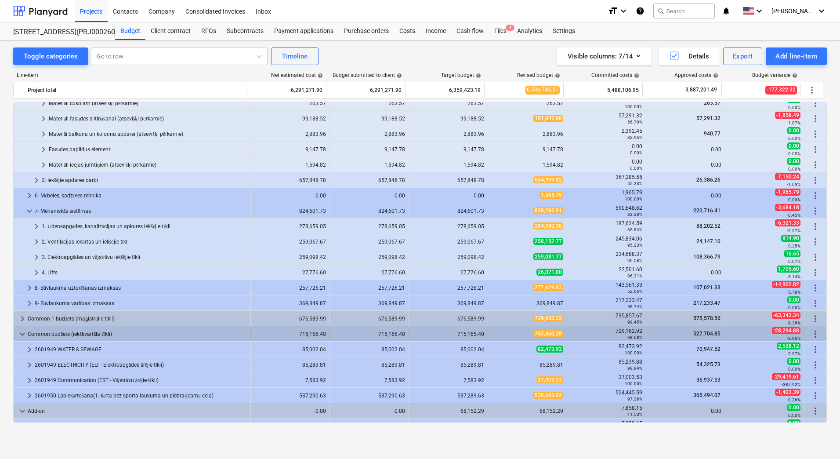
click at [24, 334] on span "keyboard_arrow_down" at bounding box center [22, 334] width 11 height 11
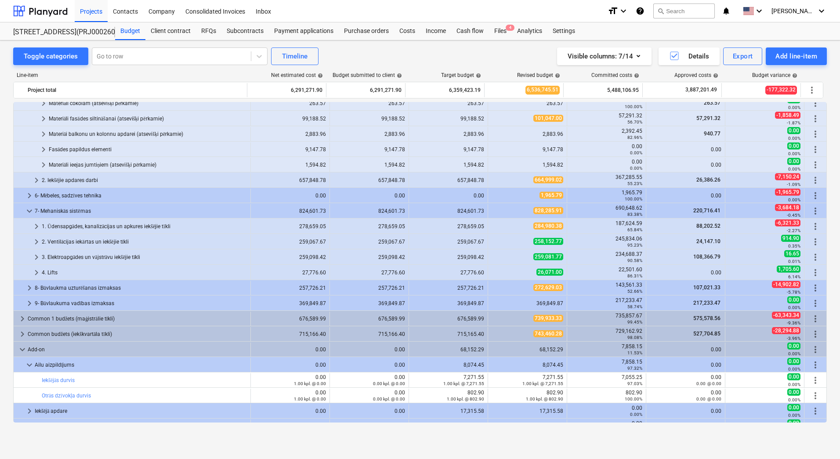
drag, startPoint x: 9, startPoint y: 162, endPoint x: 0, endPoint y: 165, distance: 9.3
click at [9, 162] on div "Toggle categories Go to row Timeline Visible columns : 7/14 Details Export Add …" at bounding box center [420, 239] width 840 height 399
click at [7, 210] on div "Toggle categories Go to row Timeline Visible columns : 7/14 Details Export Add …" at bounding box center [420, 239] width 840 height 399
click at [10, 262] on div "Toggle categories Go to row Timeline Visible columns : 7/14 Details Export Add …" at bounding box center [420, 239] width 840 height 399
click at [215, 438] on div "Toggle categories Go to row Timeline Visible columns : 7/14 Details Export Add …" at bounding box center [420, 239] width 840 height 399
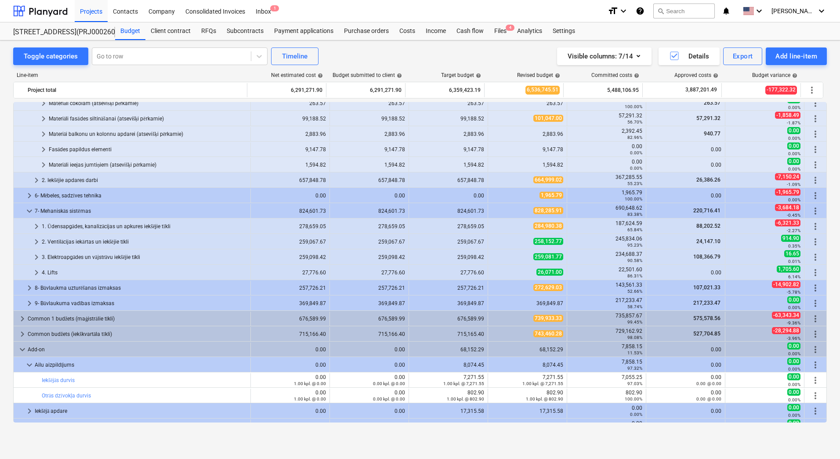
drag, startPoint x: 6, startPoint y: 265, endPoint x: 0, endPoint y: 270, distance: 7.5
click at [6, 265] on div "Toggle categories Go to row Timeline Visible columns : 7/14 Details Export Add …" at bounding box center [420, 239] width 840 height 399
click at [7, 250] on div "Toggle categories Go to row Timeline Visible columns : 7/14 Details Export Add …" at bounding box center [420, 239] width 840 height 399
click at [3, 195] on div "Toggle categories Go to row Timeline Visible columns : 7/14 Details Export Add …" at bounding box center [420, 239] width 840 height 399
click at [4, 291] on div "Toggle categories Go to row Timeline Visible columns : 7/14 Details Export Add …" at bounding box center [420, 239] width 840 height 399
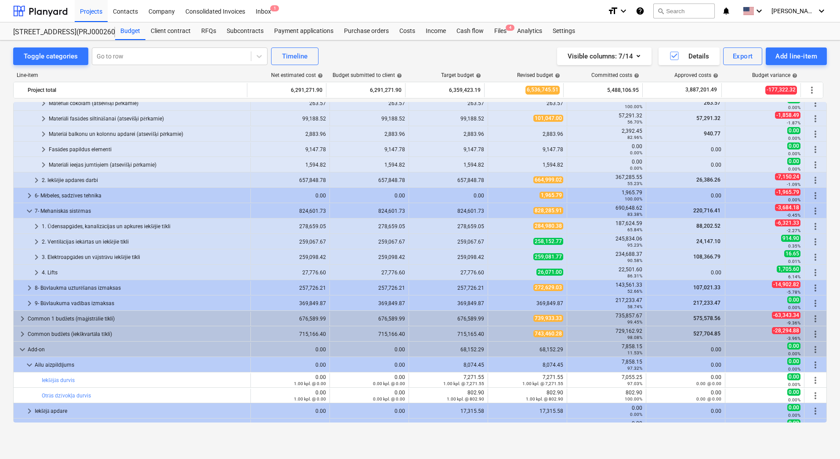
click at [726, 74] on div "Budget variance help" at bounding box center [761, 75] width 79 height 6
click at [5, 203] on div "Toggle categories Go to row Timeline Visible columns : 7/14 Details Export Add …" at bounding box center [420, 239] width 840 height 399
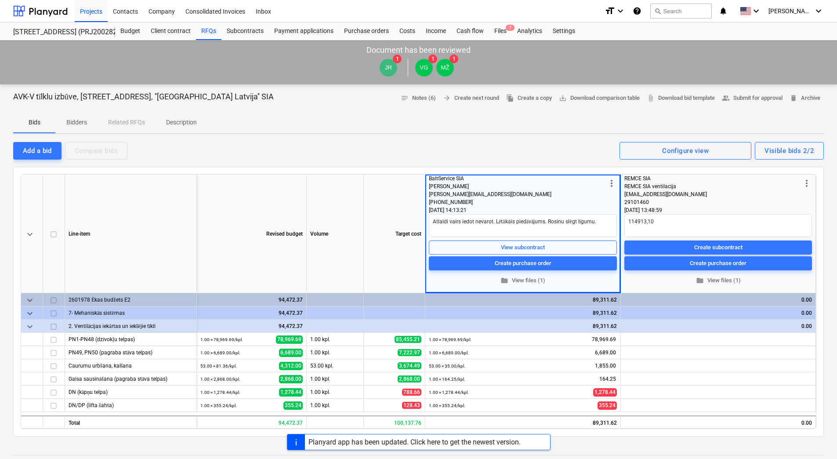
scroll to position [88, 0]
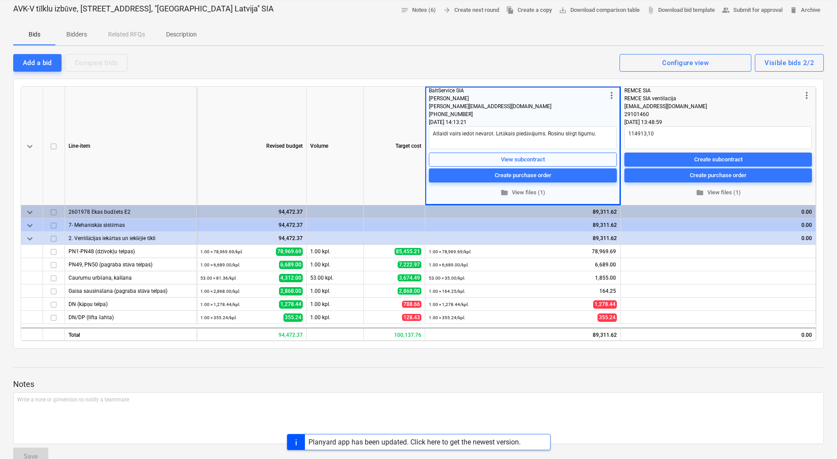
click at [277, 68] on div "Add a bid Compare bids Visible bids 2/2 Configure view" at bounding box center [418, 62] width 811 height 18
click at [19, 152] on div "keyboard_arrow_down Line-item Revised budget Volume Target cost more_vert BaltS…" at bounding box center [418, 214] width 811 height 270
click at [294, 83] on div "keyboard_arrow_down Line-item Revised budget Volume Target cost more_vert BaltS…" at bounding box center [418, 214] width 811 height 270
click at [334, 59] on div "Add a bid Compare bids Visible bids 2/2 Configure view" at bounding box center [418, 62] width 811 height 18
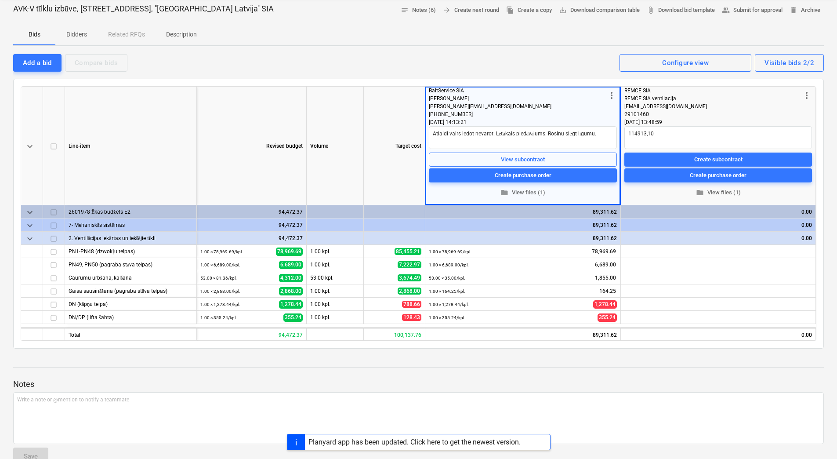
click at [229, 81] on div "keyboard_arrow_down Line-item Revised budget Volume Target cost more_vert BaltS…" at bounding box center [418, 214] width 811 height 270
type textarea "x"
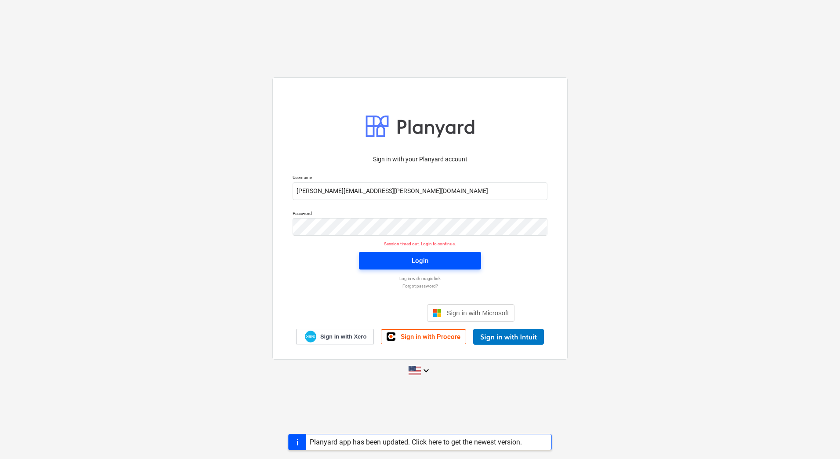
click at [404, 264] on span "Login" at bounding box center [420, 260] width 101 height 11
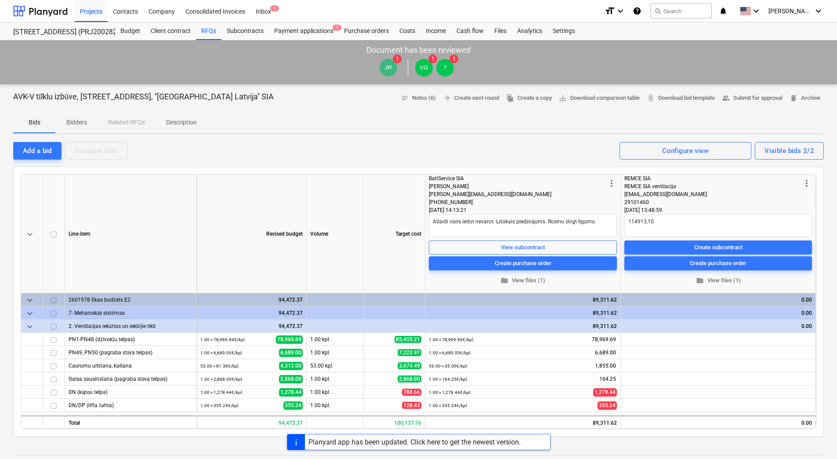
click at [285, 116] on div "Bids Bidders Related RFQs Description" at bounding box center [418, 122] width 811 height 21
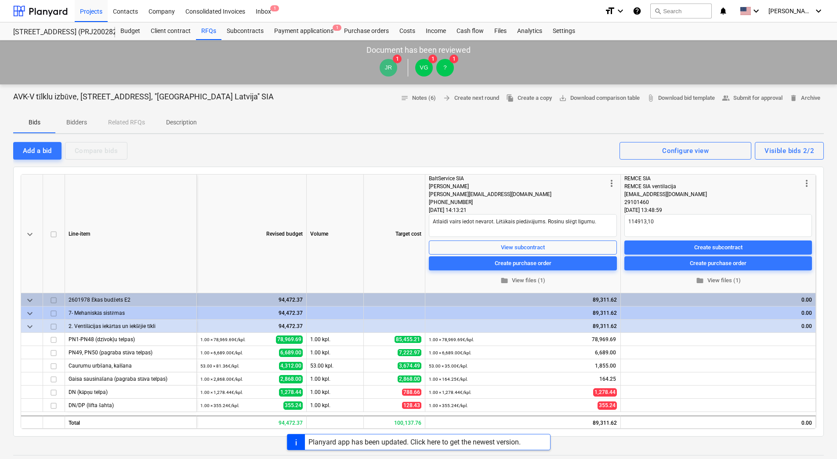
click at [235, 108] on div at bounding box center [418, 108] width 811 height 7
click at [287, 113] on div "Bids Bidders Related RFQs Description" at bounding box center [418, 122] width 811 height 21
click at [221, 148] on div "Add a bid Compare bids Visible bids 2/2 Configure view" at bounding box center [418, 150] width 811 height 18
click at [173, 173] on div "keyboard_arrow_down Line-item Revised budget Volume Target cost more_vert BaltS…" at bounding box center [418, 302] width 811 height 270
click at [180, 157] on div "Add a bid Compare bids Visible bids 2/2 Configure view" at bounding box center [418, 150] width 811 height 18
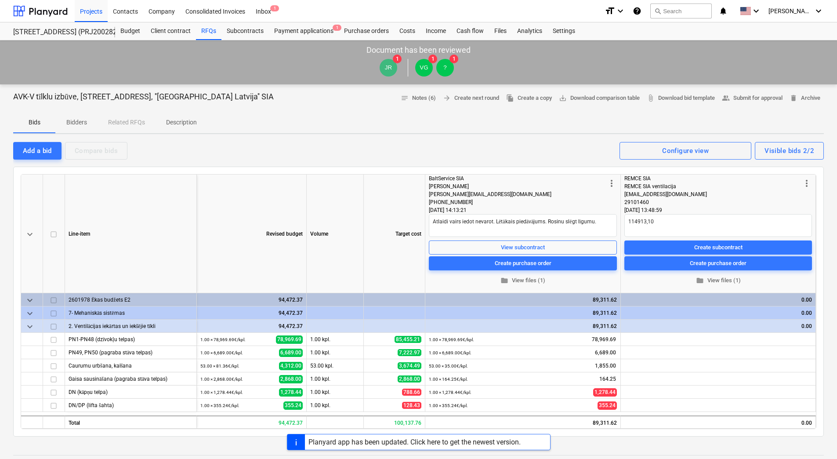
click at [205, 170] on div "keyboard_arrow_down Line-item Revised budget Volume Target cost more_vert BaltS…" at bounding box center [418, 302] width 811 height 270
click at [182, 256] on div "Line-item" at bounding box center [131, 233] width 132 height 119
click at [231, 150] on div "Add a bid Compare bids Visible bids 2/2 Configure view" at bounding box center [418, 150] width 811 height 18
type textarea "x"
click at [19, 197] on div "keyboard_arrow_down Line-item Revised budget Volume Target cost more_vert BaltS…" at bounding box center [418, 302] width 811 height 270
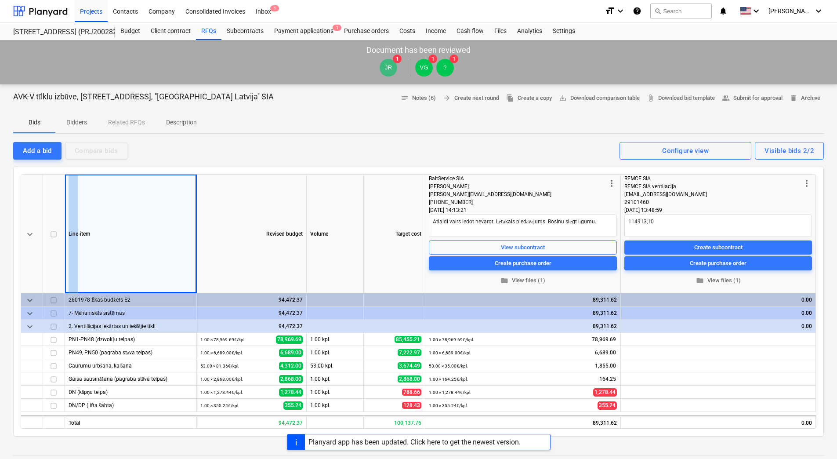
click at [19, 197] on div "keyboard_arrow_down Line-item Revised budget Volume Target cost more_vert BaltS…" at bounding box center [418, 302] width 811 height 270
